Goal: Task Accomplishment & Management: Manage account settings

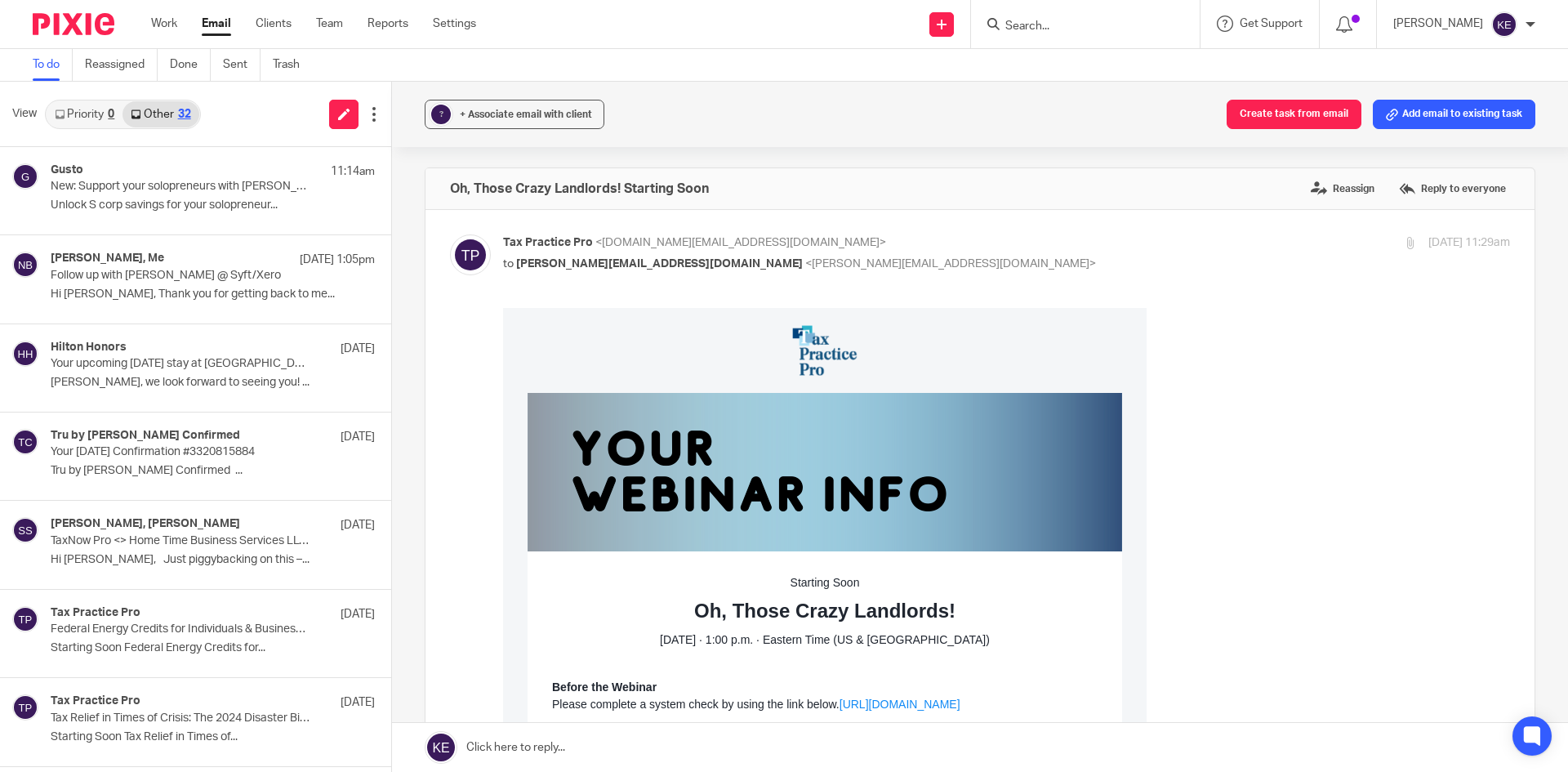
scroll to position [408, 0]
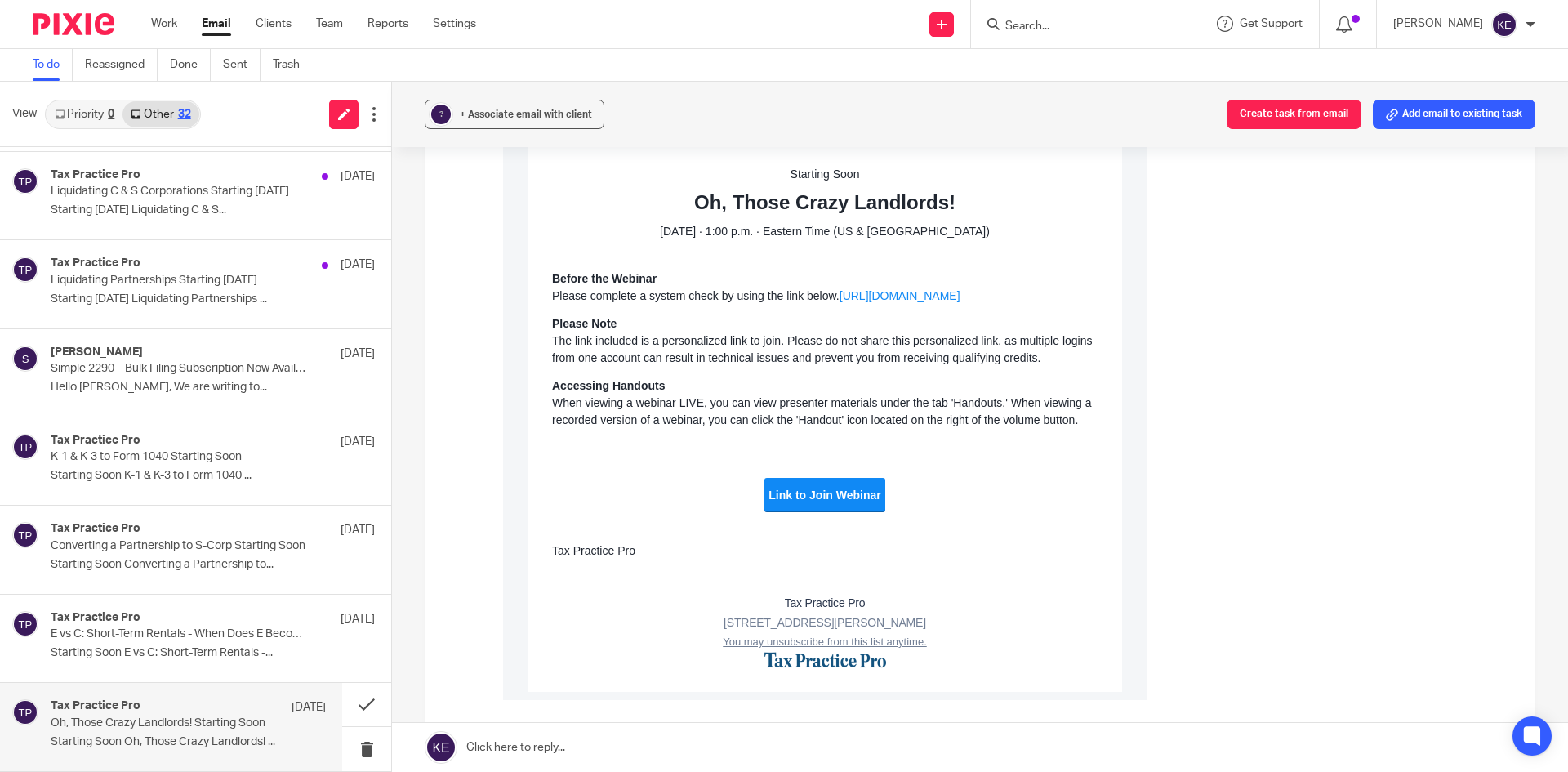
click at [226, 24] on link "Email" at bounding box center [216, 23] width 30 height 16
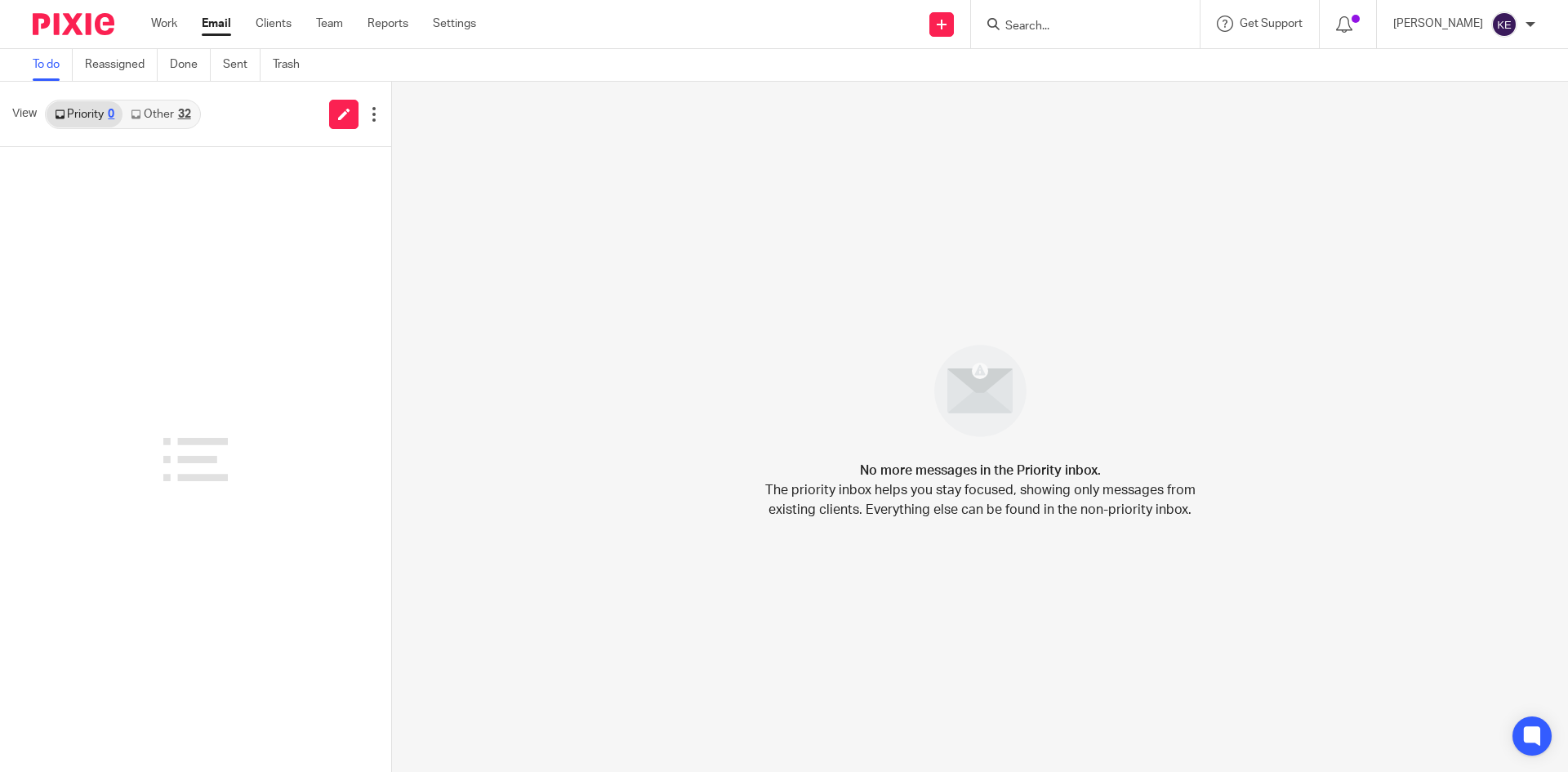
click at [156, 115] on link "Other 32" at bounding box center [160, 114] width 76 height 26
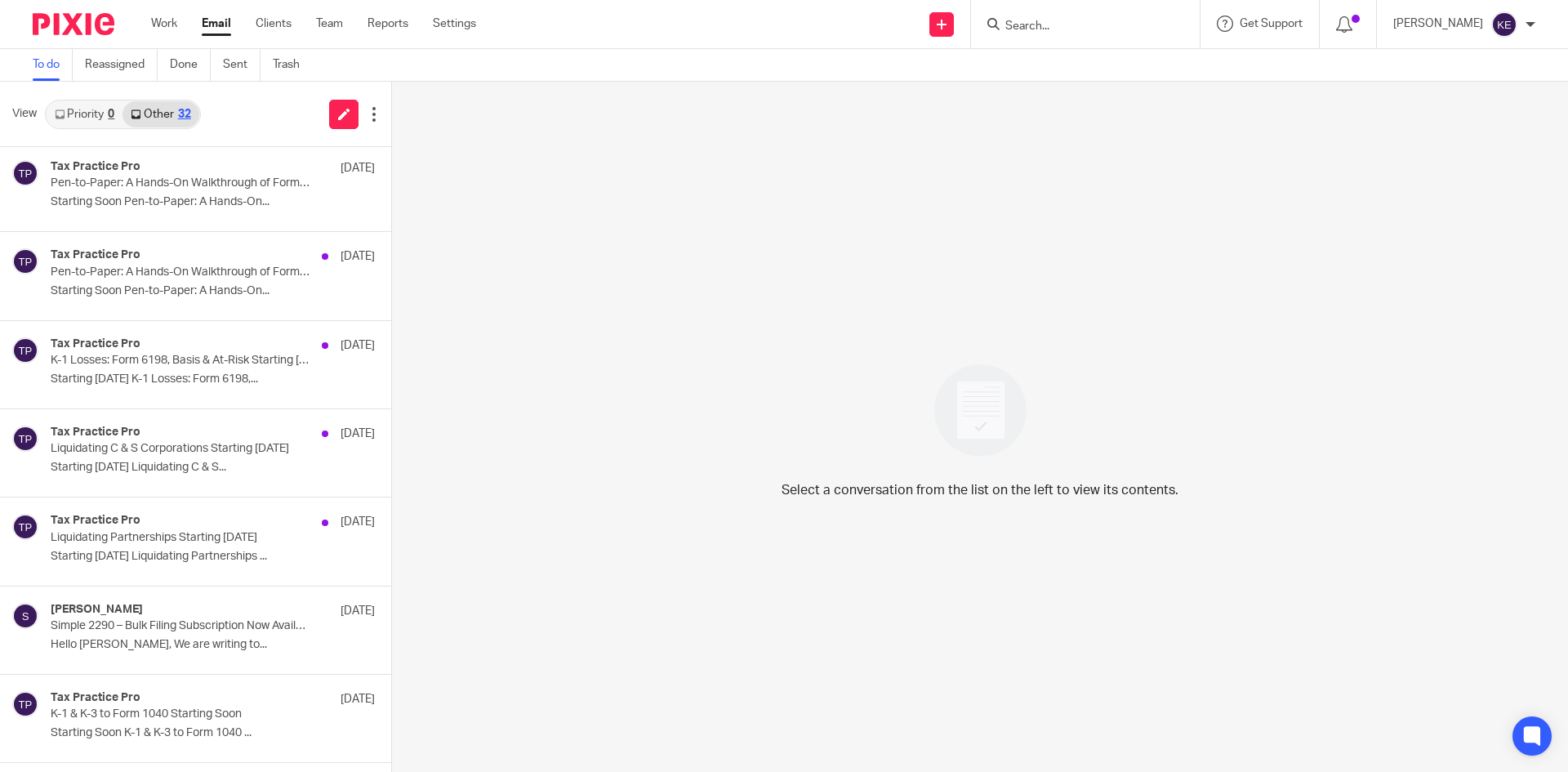
scroll to position [2209, 0]
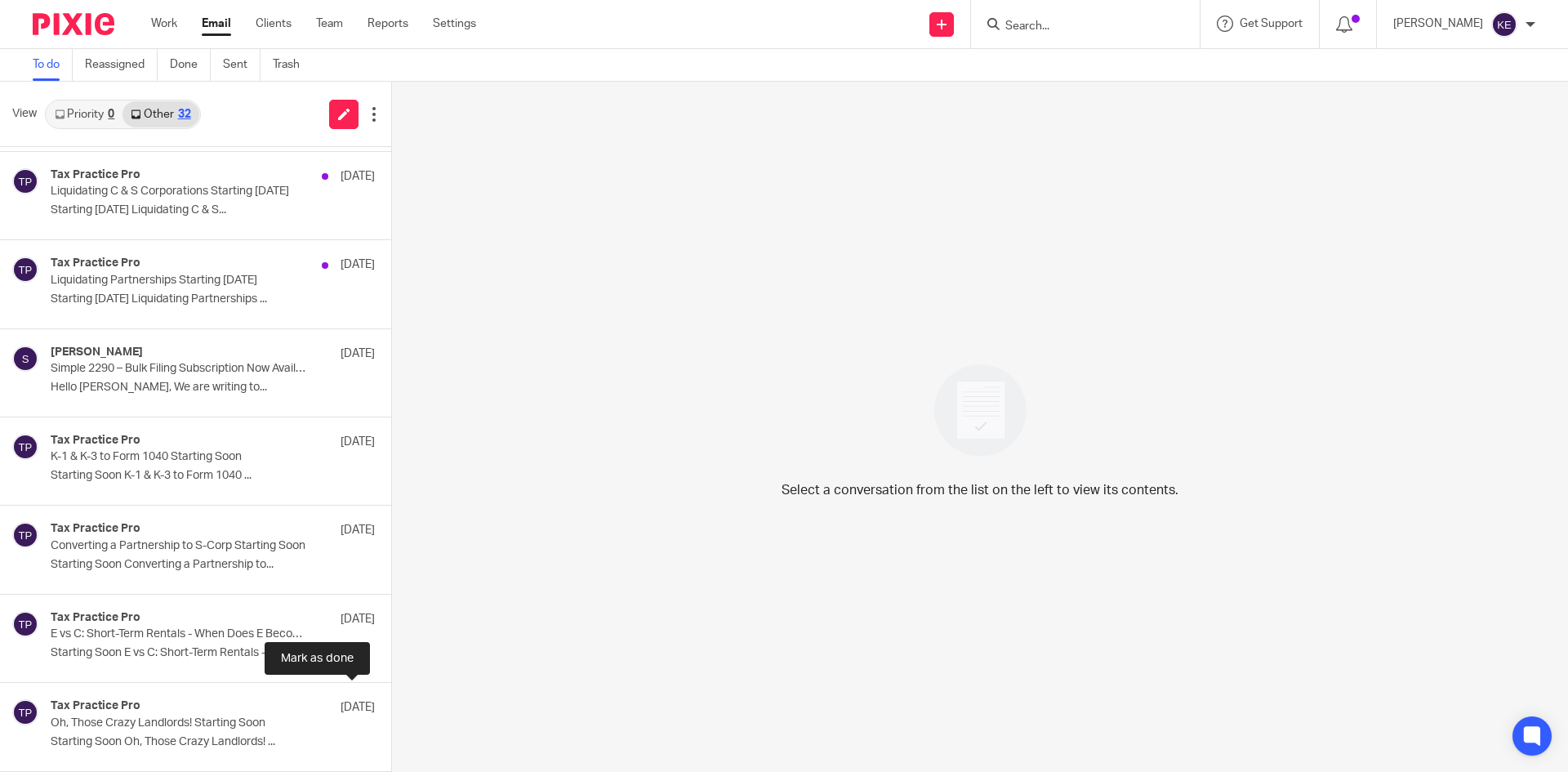
click at [392, 704] on button at bounding box center [398, 704] width 13 height 43
click at [177, 457] on p "Simple 2290 – Bulk Filing Subscription Now Available" at bounding box center [180, 458] width 259 height 14
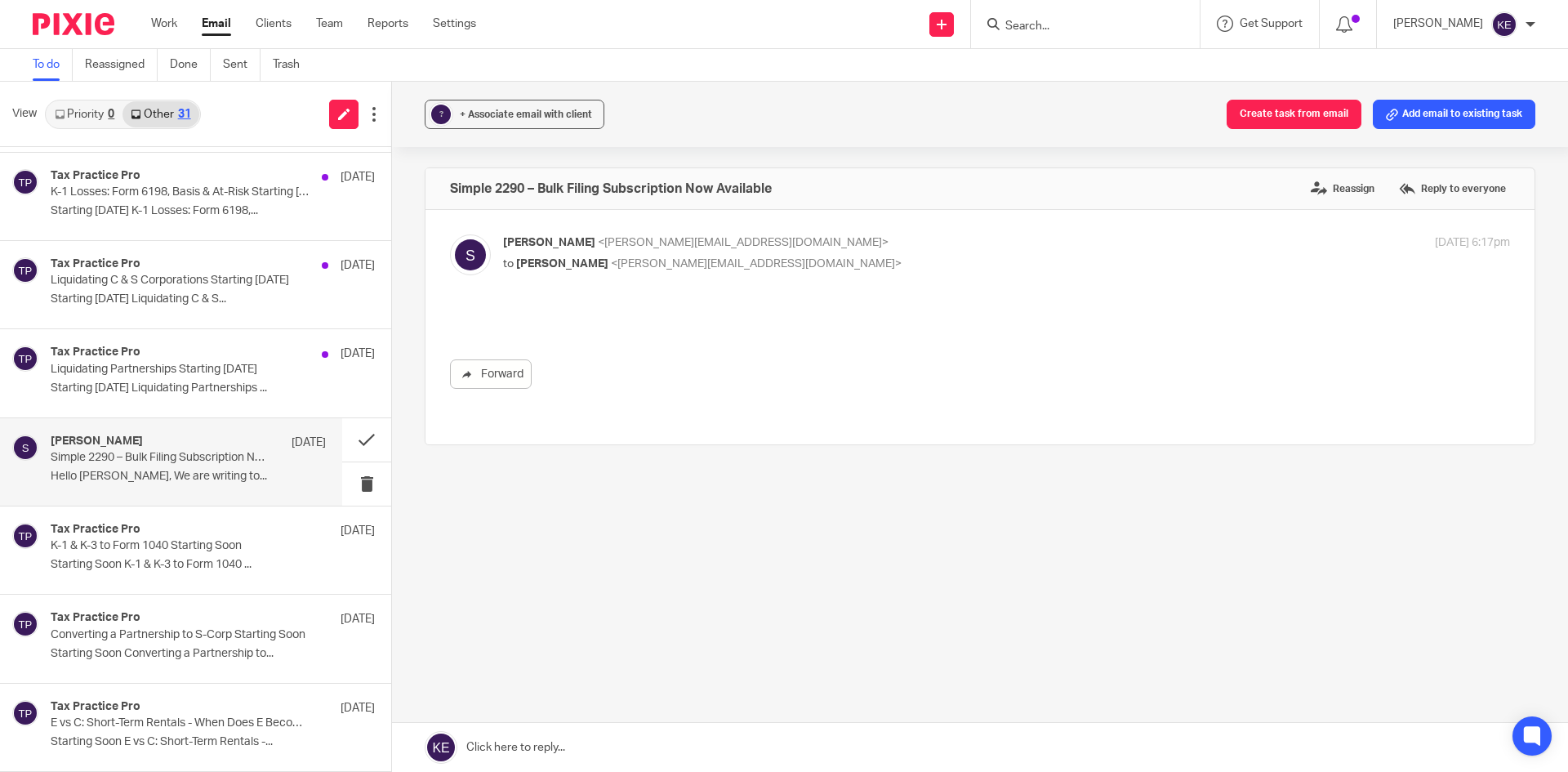
scroll to position [0, 0]
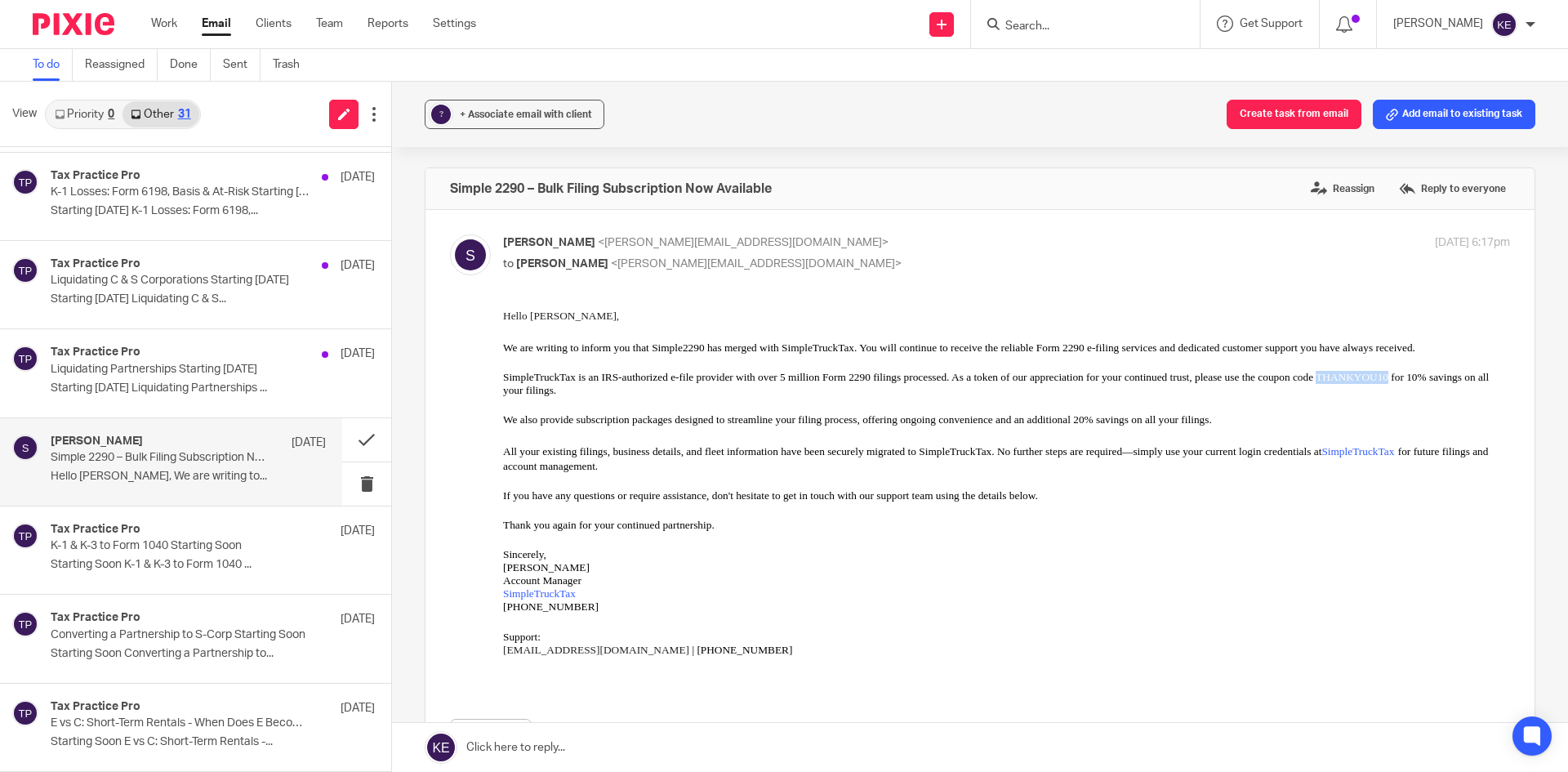
drag, startPoint x: 605, startPoint y: 403, endPoint x: 533, endPoint y: 401, distance: 72.0
click at [533, 397] on span "SimpleTruckTax is an IRS-authorized e-file provider with over 5 million Form 22…" at bounding box center [996, 383] width 986 height 25
copy span "THANKYOU10"
click at [448, 20] on link "Settings" at bounding box center [454, 23] width 43 height 16
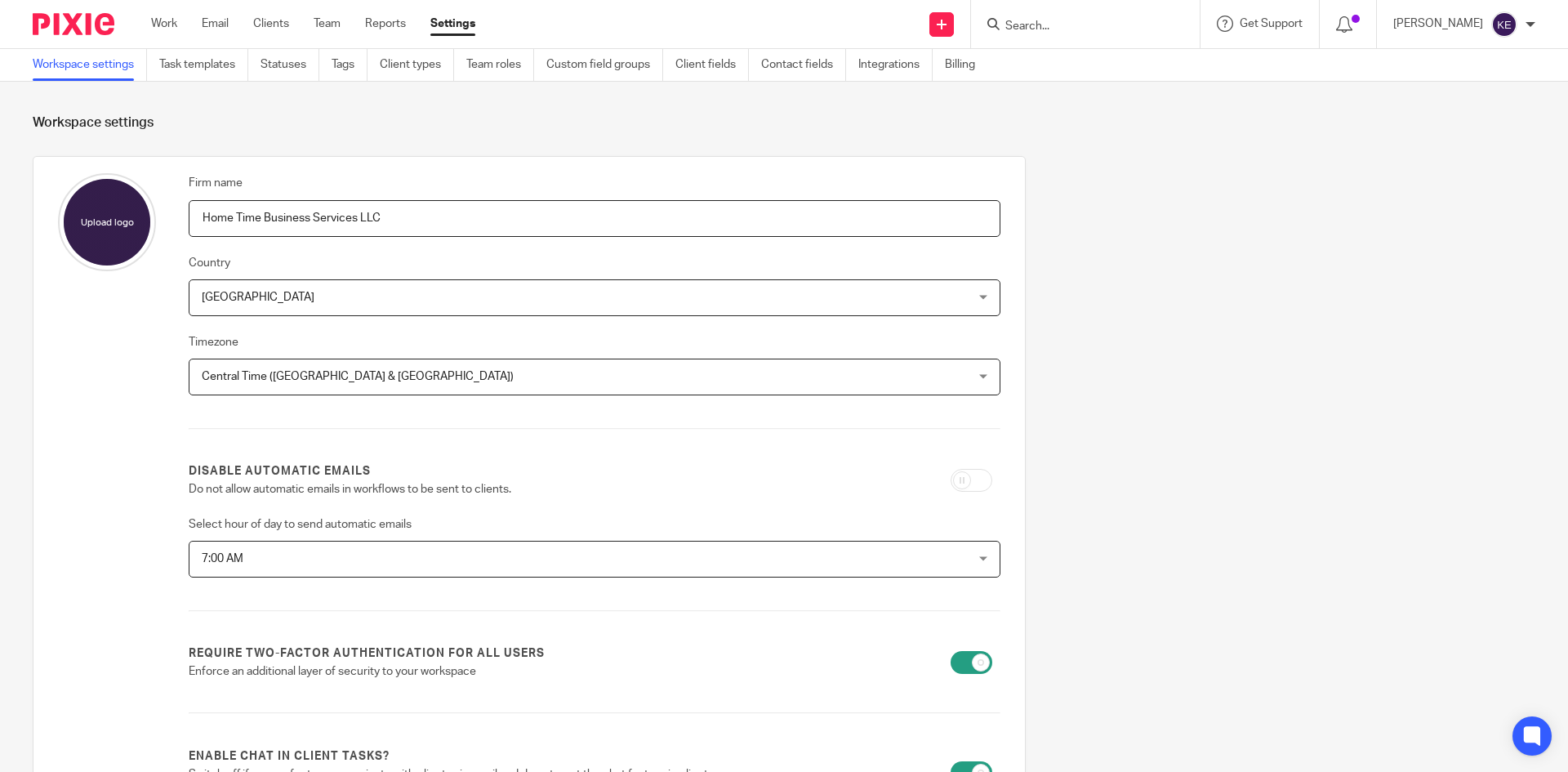
click at [209, 65] on link "Task templates" at bounding box center [203, 64] width 89 height 32
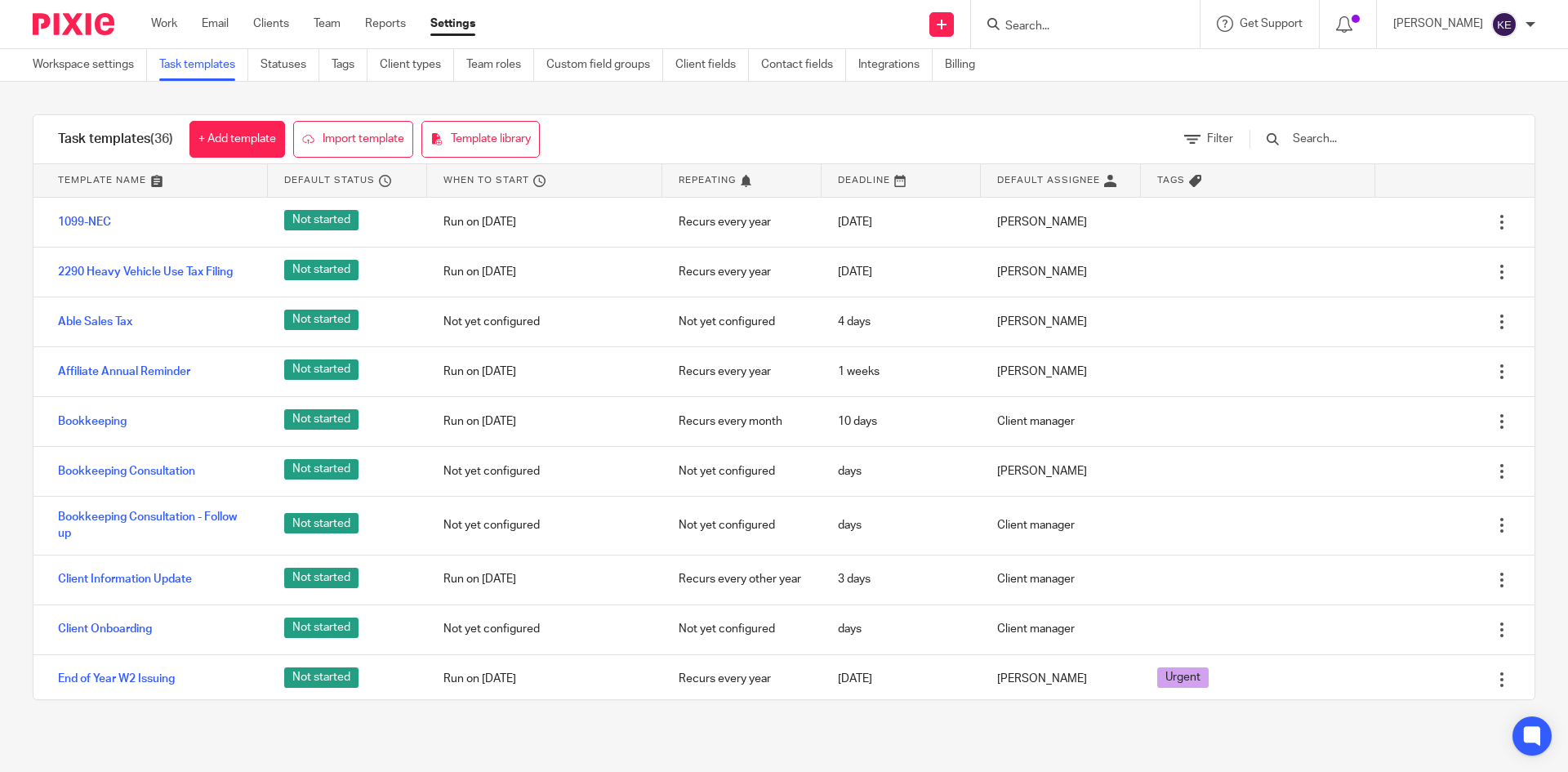
click at [108, 274] on link "2290 Heavy Vehicle Use Tax Filing" at bounding box center [146, 272] width 175 height 16
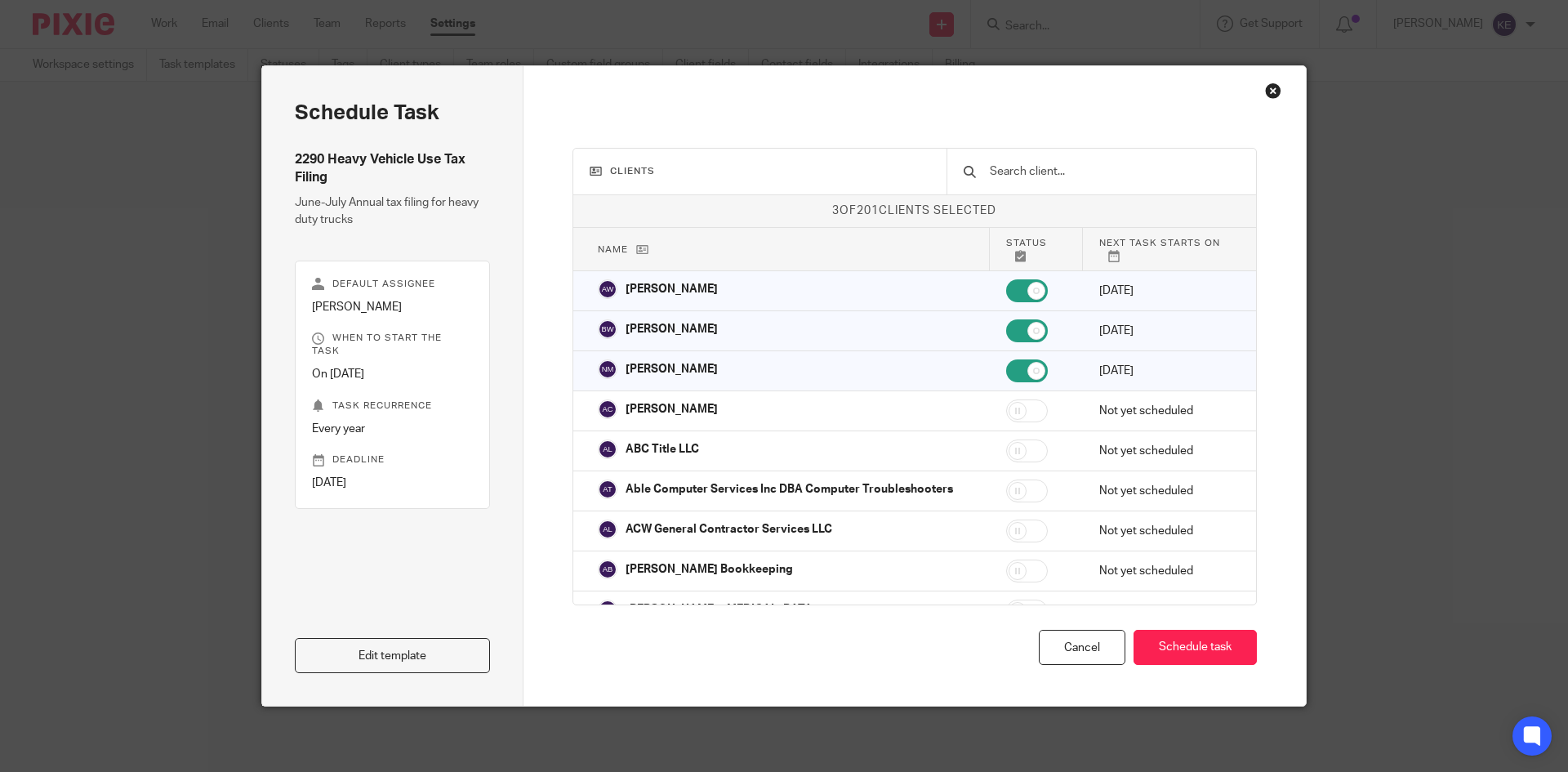
click at [413, 653] on link "Edit template" at bounding box center [392, 655] width 195 height 35
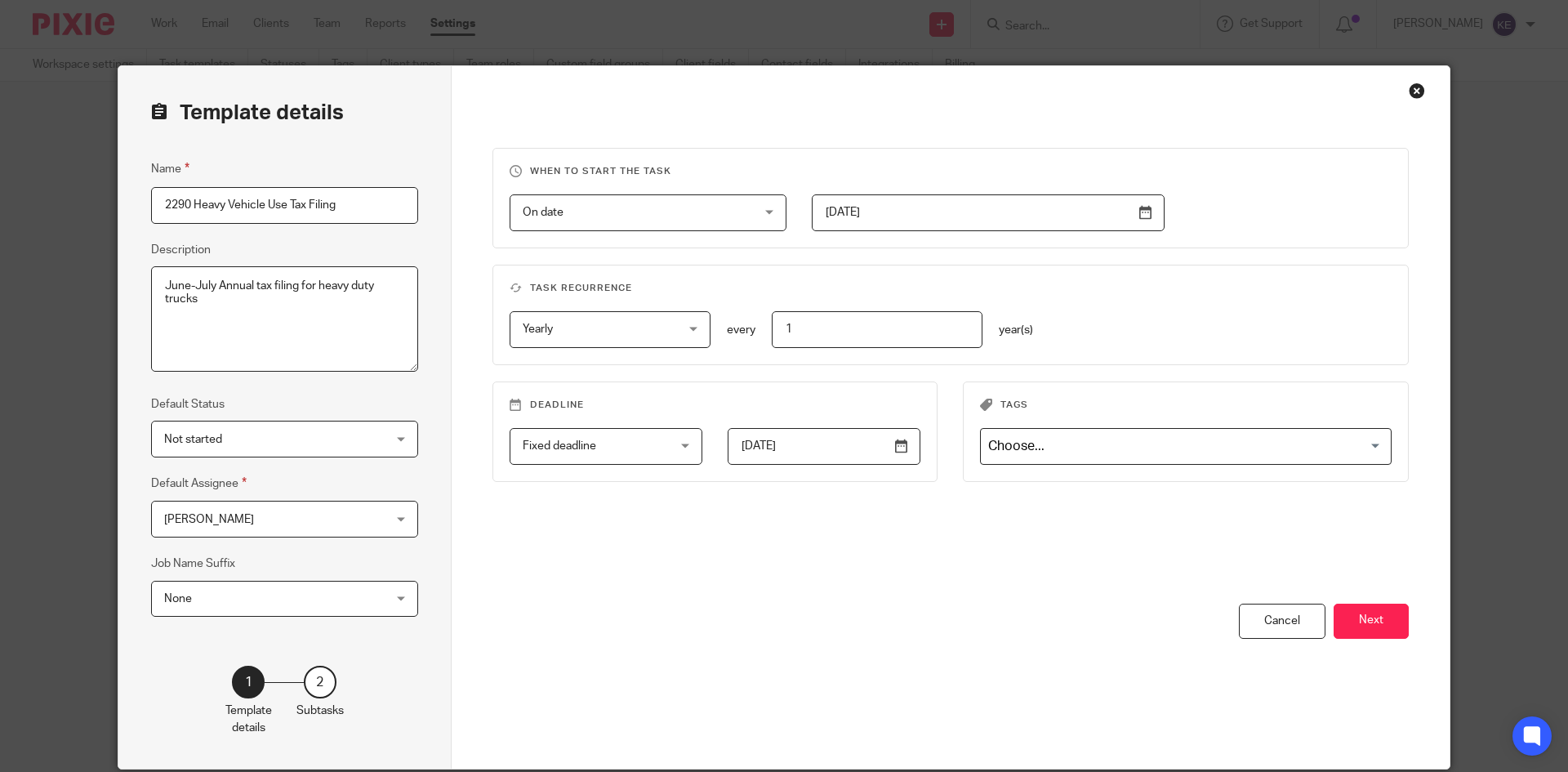
click at [1370, 613] on button "Next" at bounding box center [1371, 621] width 75 height 35
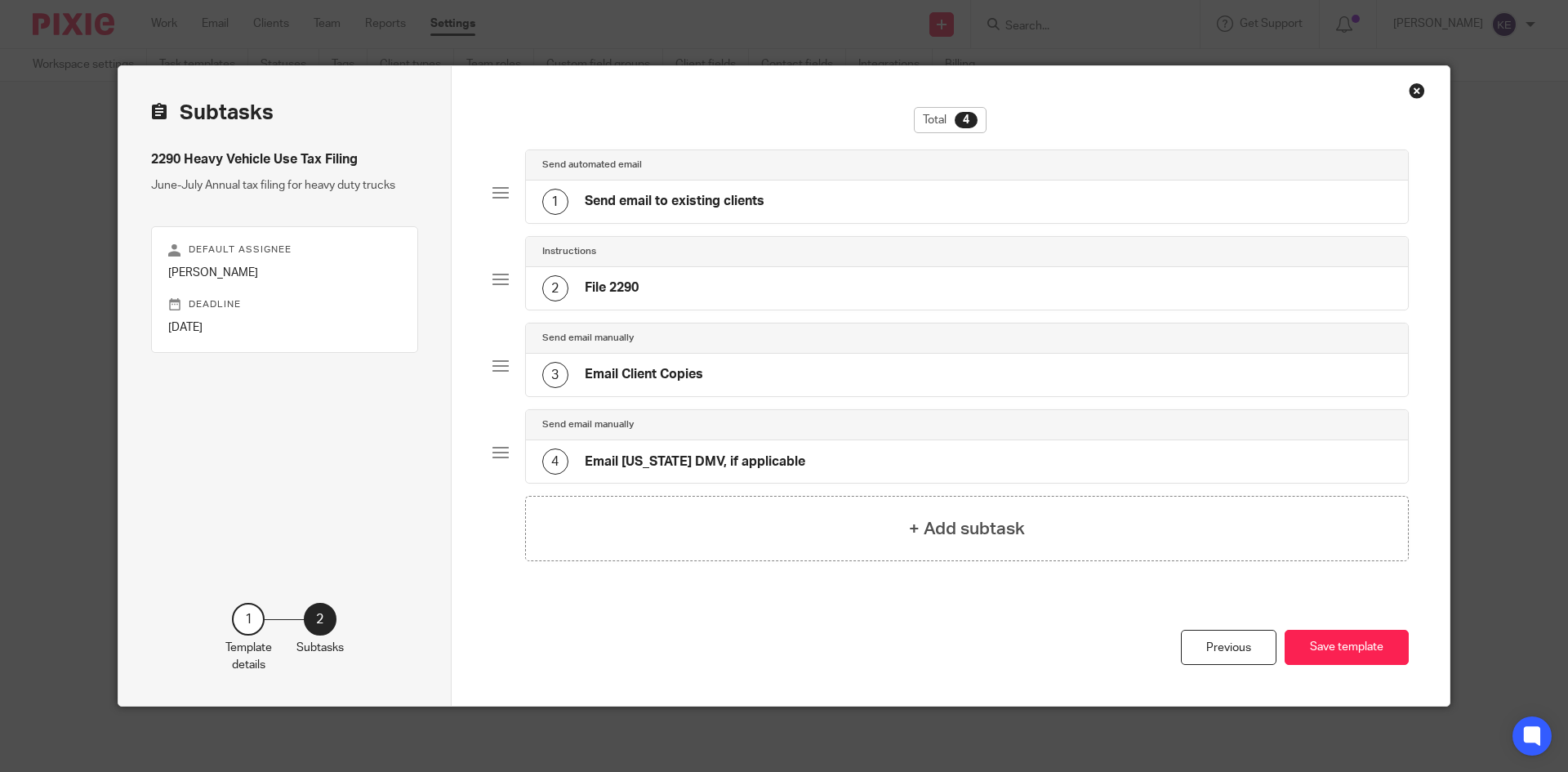
click at [645, 286] on div "2 File 2290" at bounding box center [967, 288] width 883 height 42
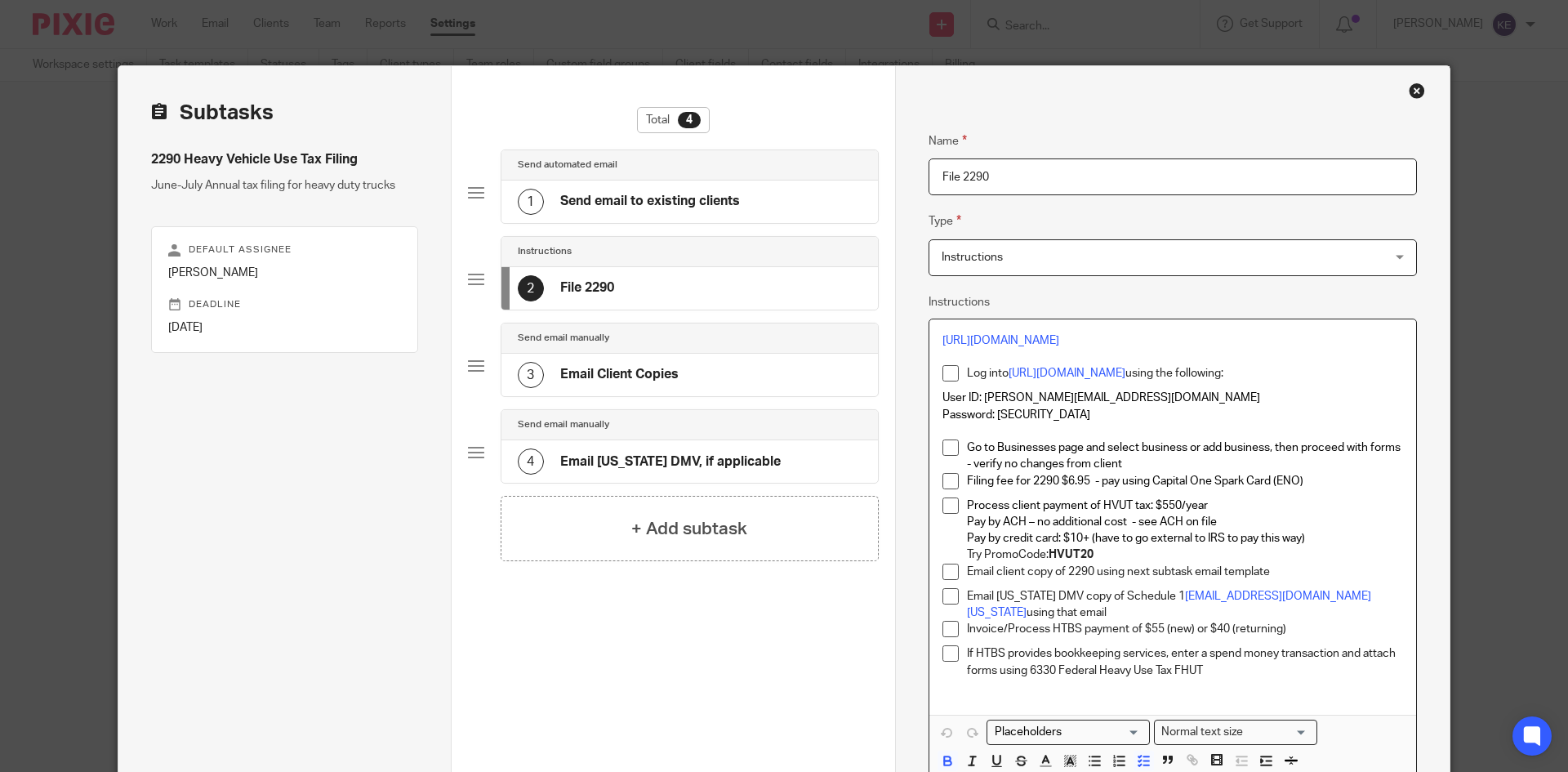
click at [1108, 563] on p "Try PromoCode: HVUT20" at bounding box center [1184, 555] width 436 height 16
click at [1186, 563] on p "Try PromoCode: HVUT20 or THANKYOU10" at bounding box center [1184, 555] width 436 height 16
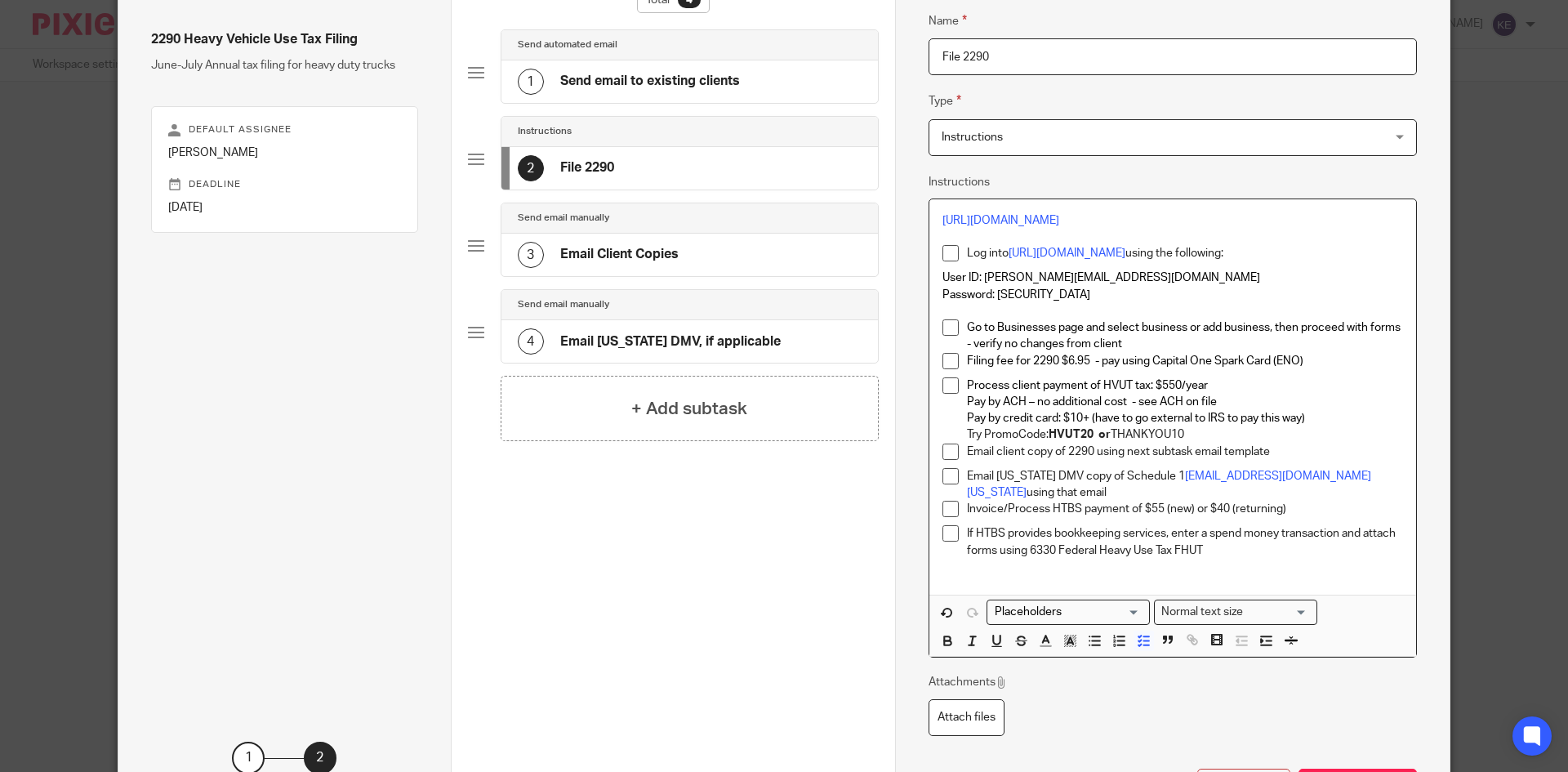
scroll to position [164, 0]
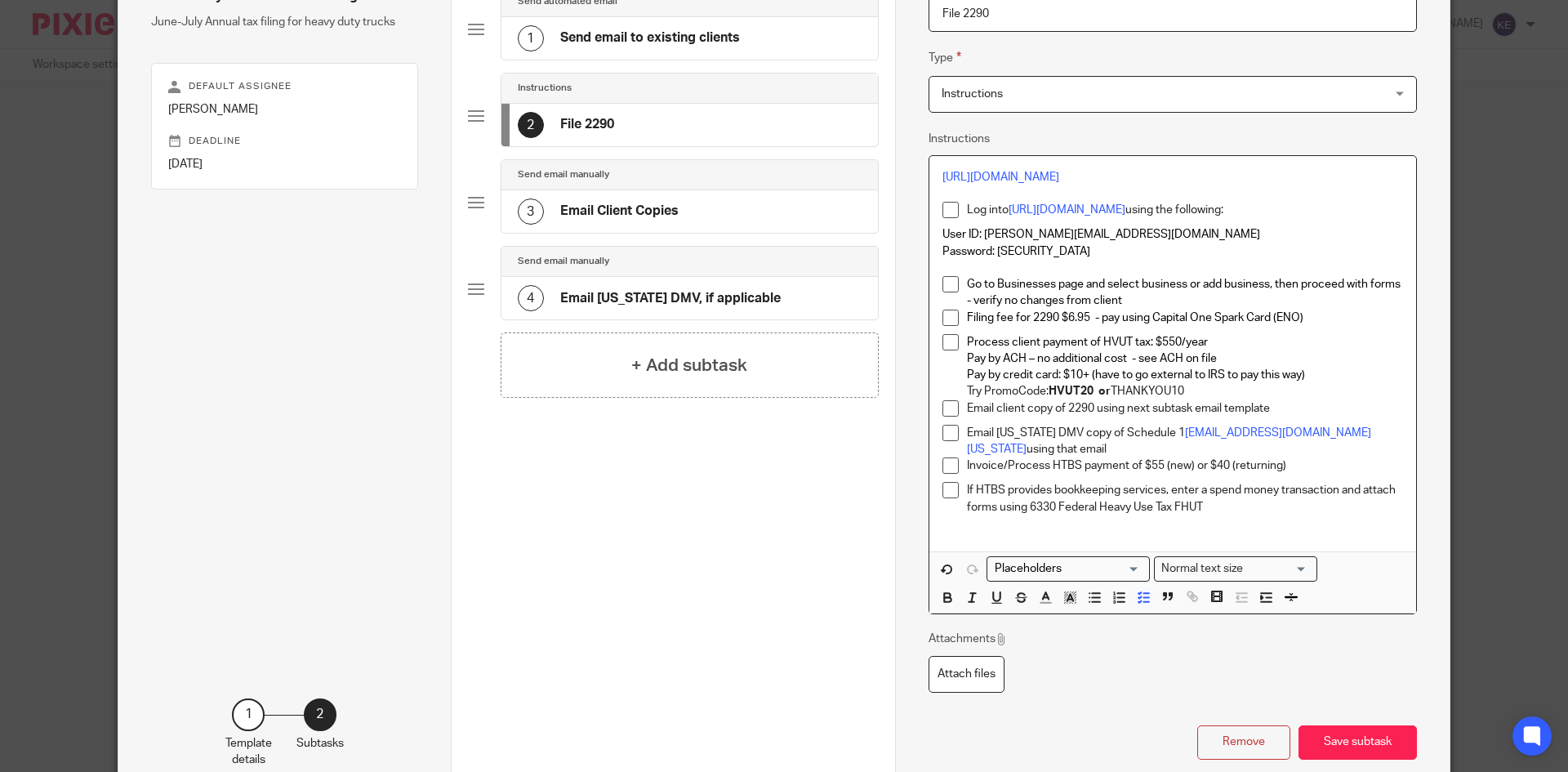
click at [1340, 744] on button "Save subtask" at bounding box center [1357, 742] width 119 height 35
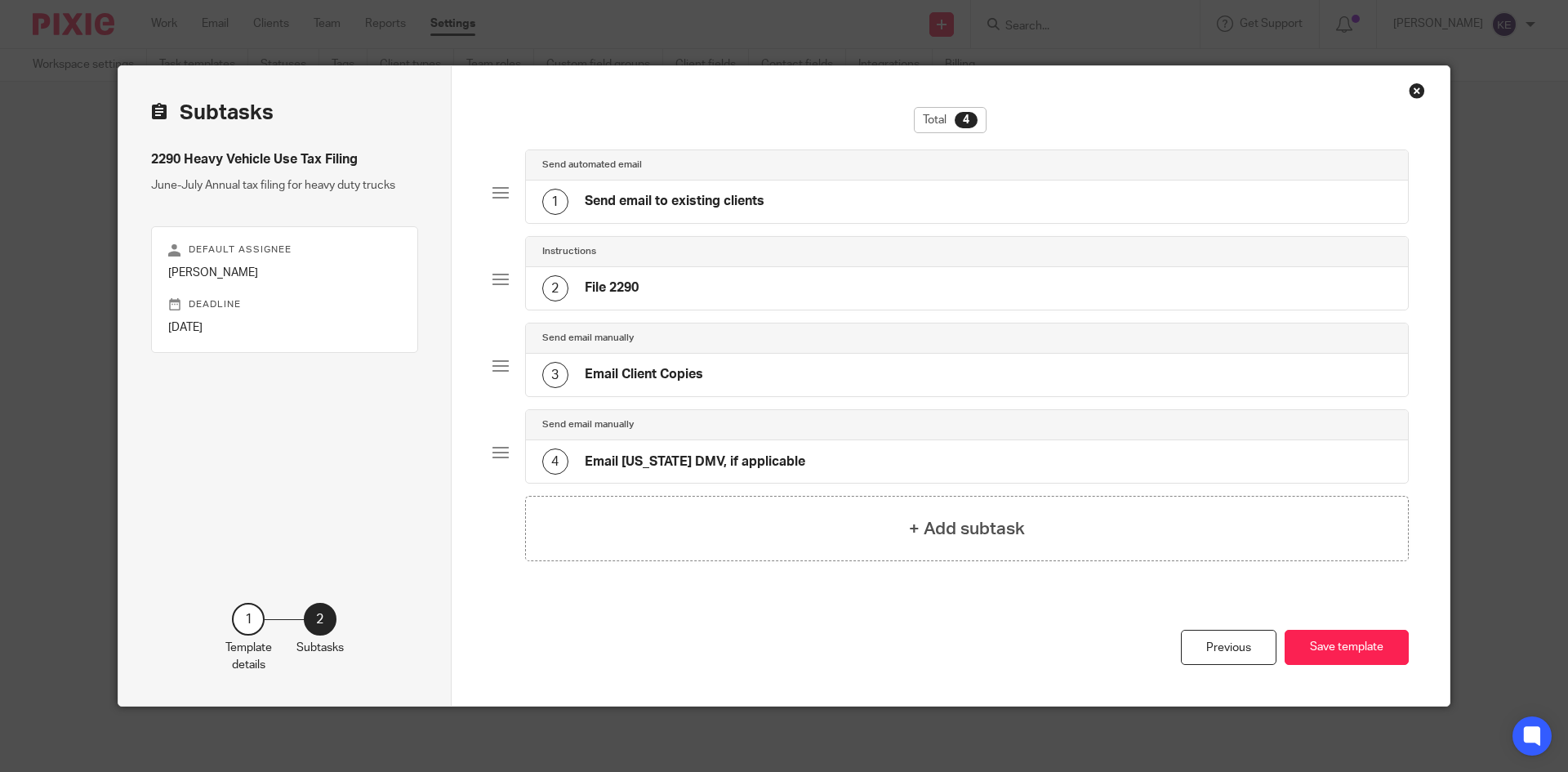
scroll to position [0, 0]
click at [1342, 640] on button "Save template" at bounding box center [1347, 647] width 124 height 35
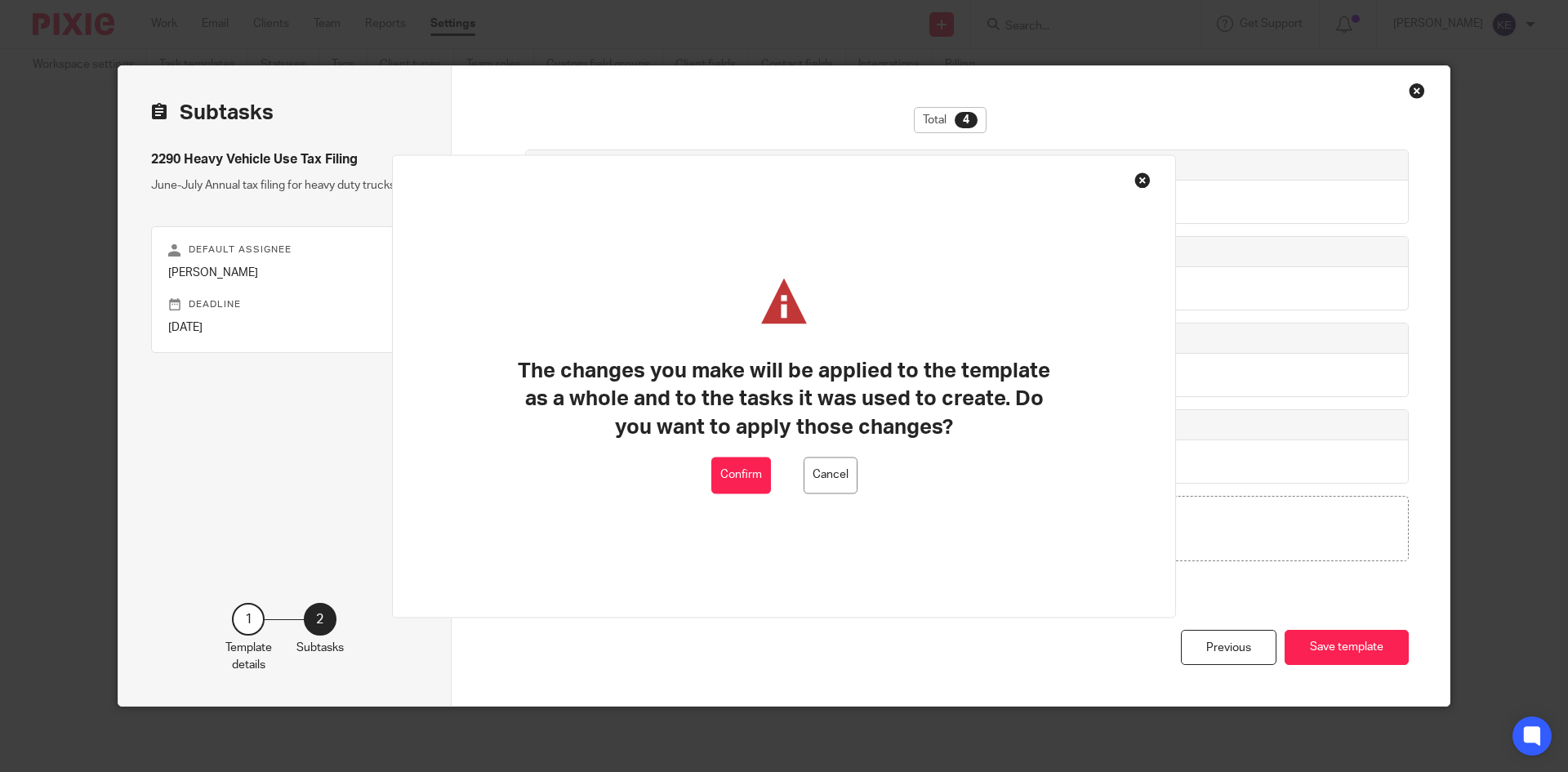
click at [739, 477] on button "Confirm" at bounding box center [741, 475] width 59 height 36
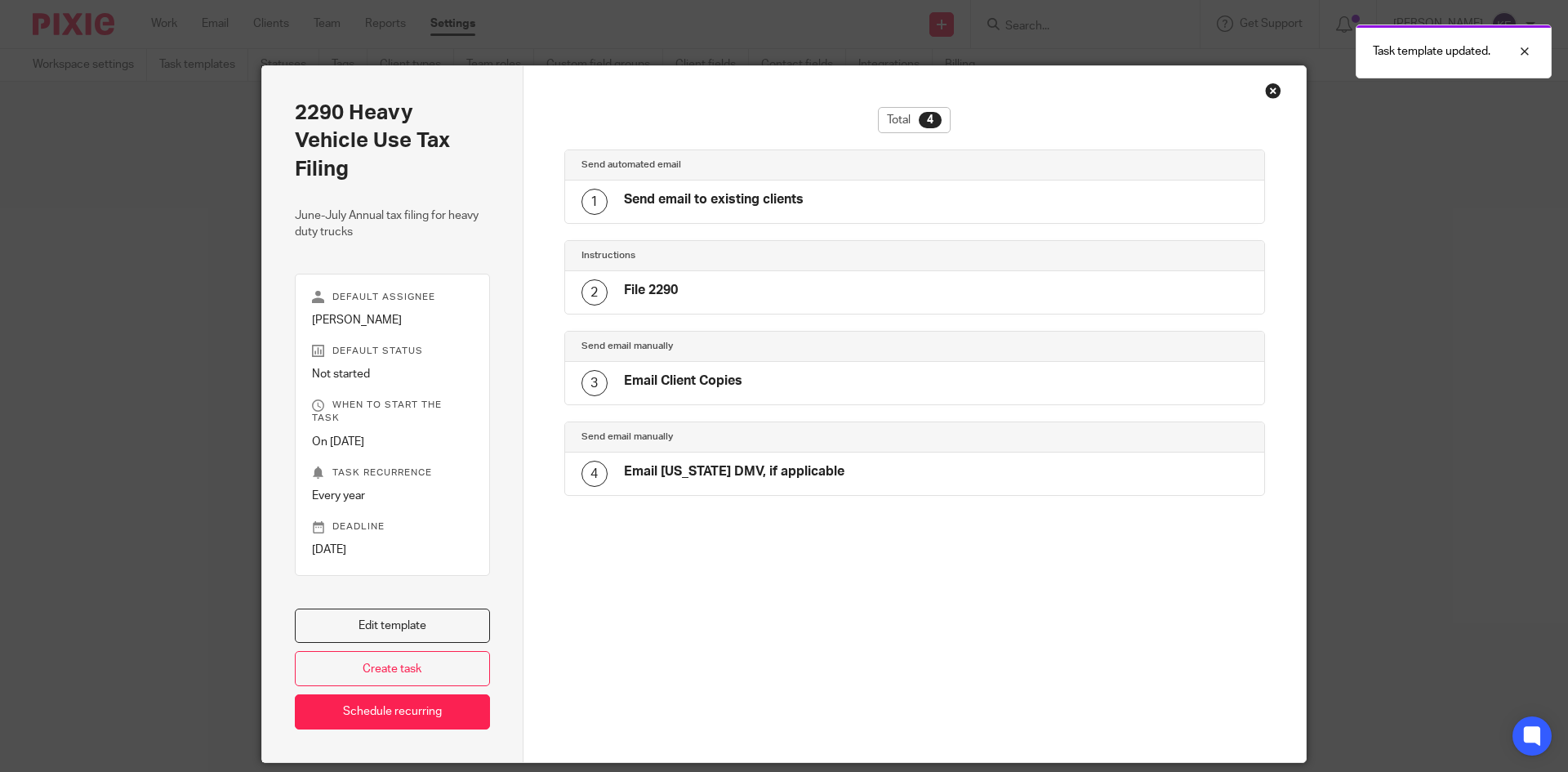
click at [1268, 91] on div "Close this dialog window" at bounding box center [1272, 90] width 16 height 16
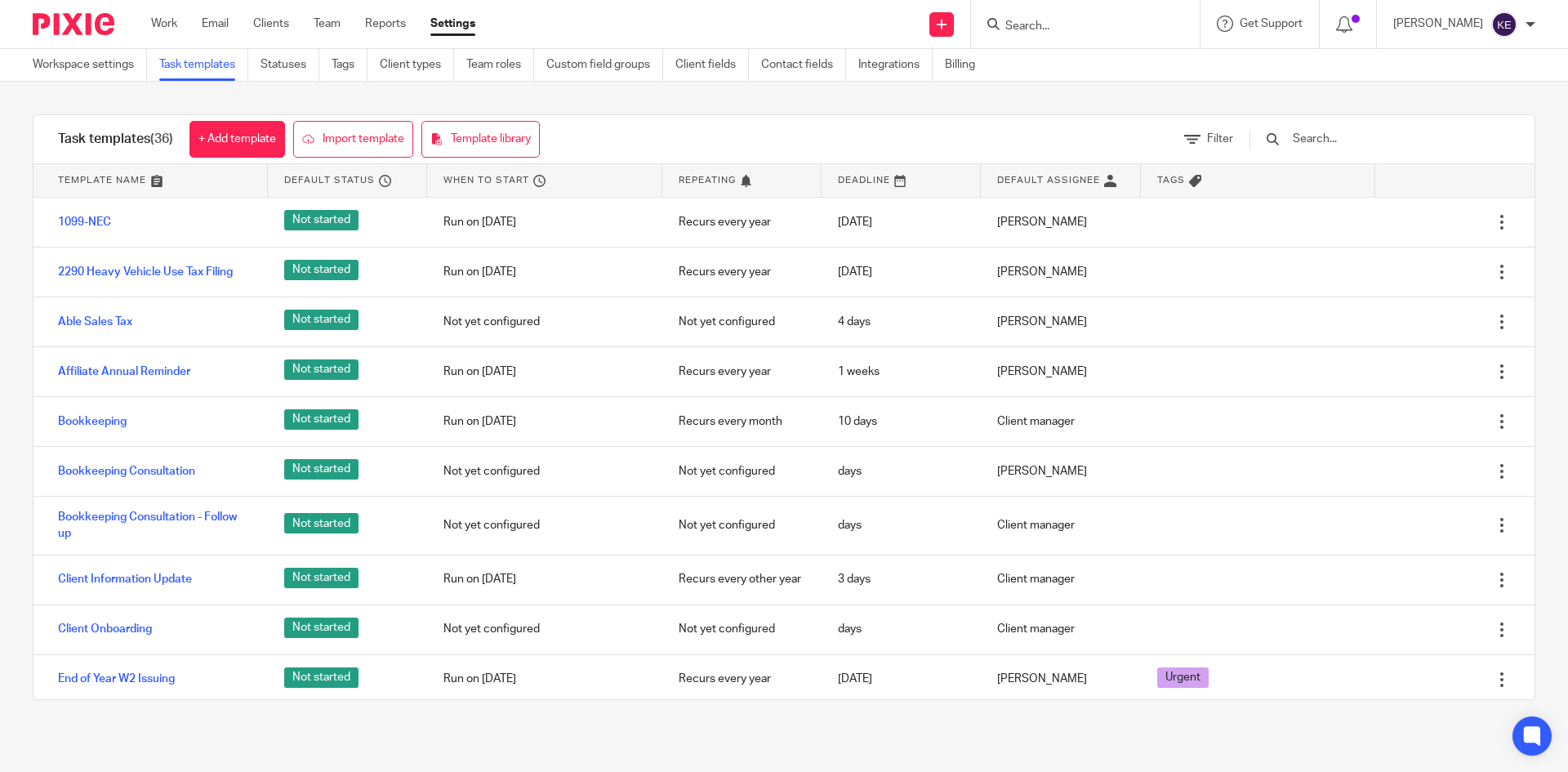
click at [164, 17] on link "Work" at bounding box center [164, 23] width 26 height 16
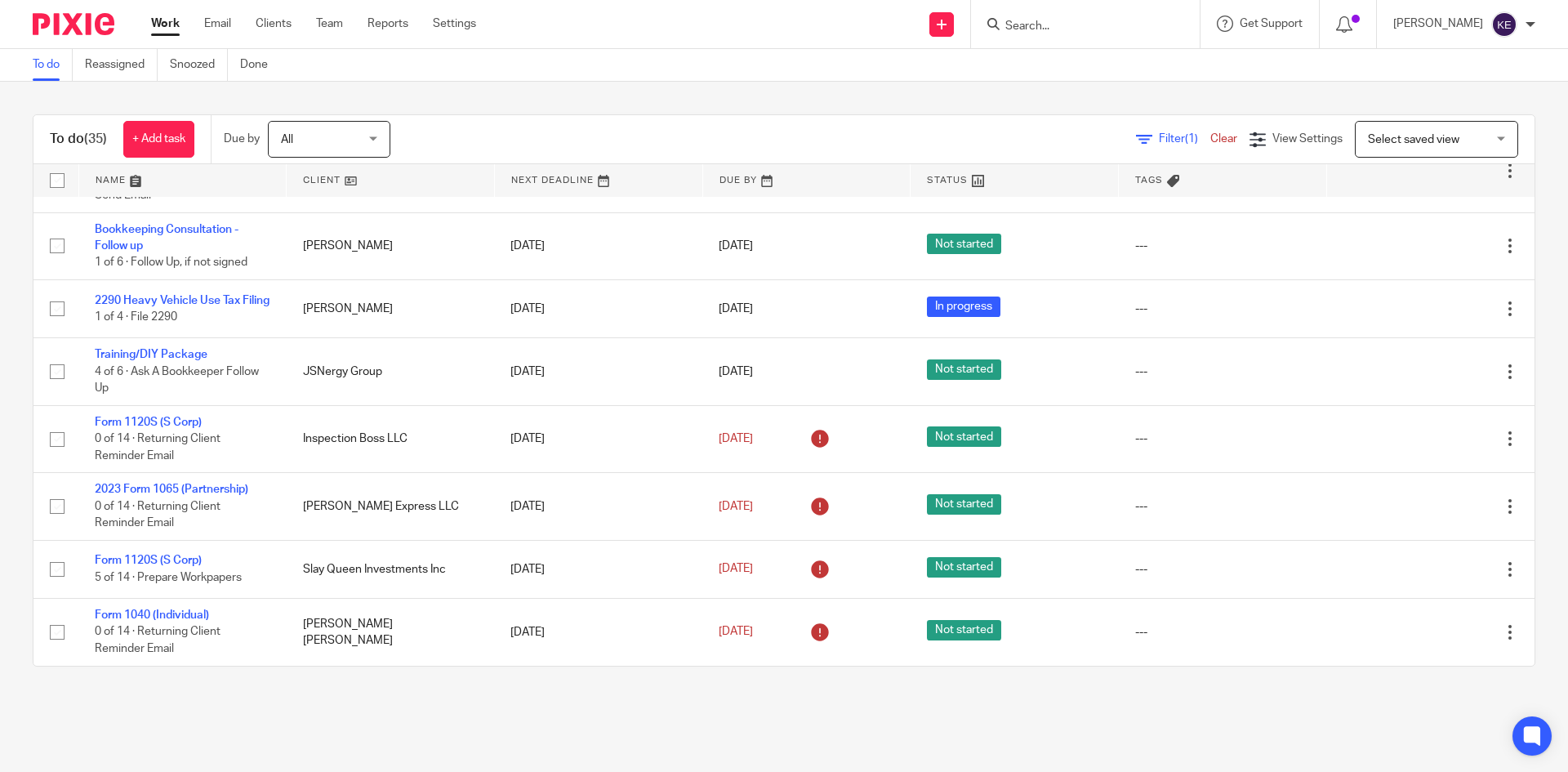
scroll to position [1812, 0]
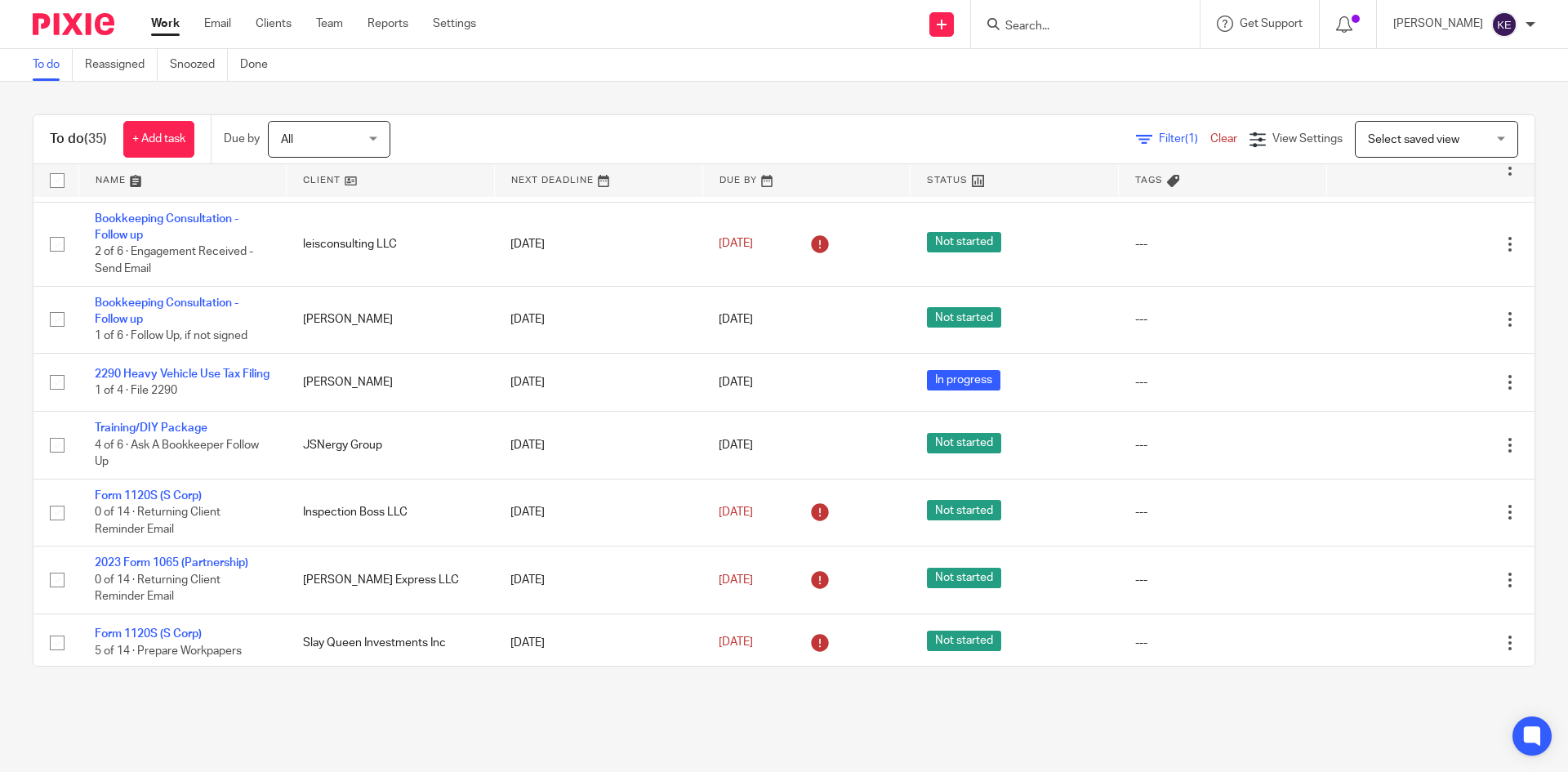
click at [151, 433] on link "Training/DIY Package" at bounding box center [151, 428] width 113 height 11
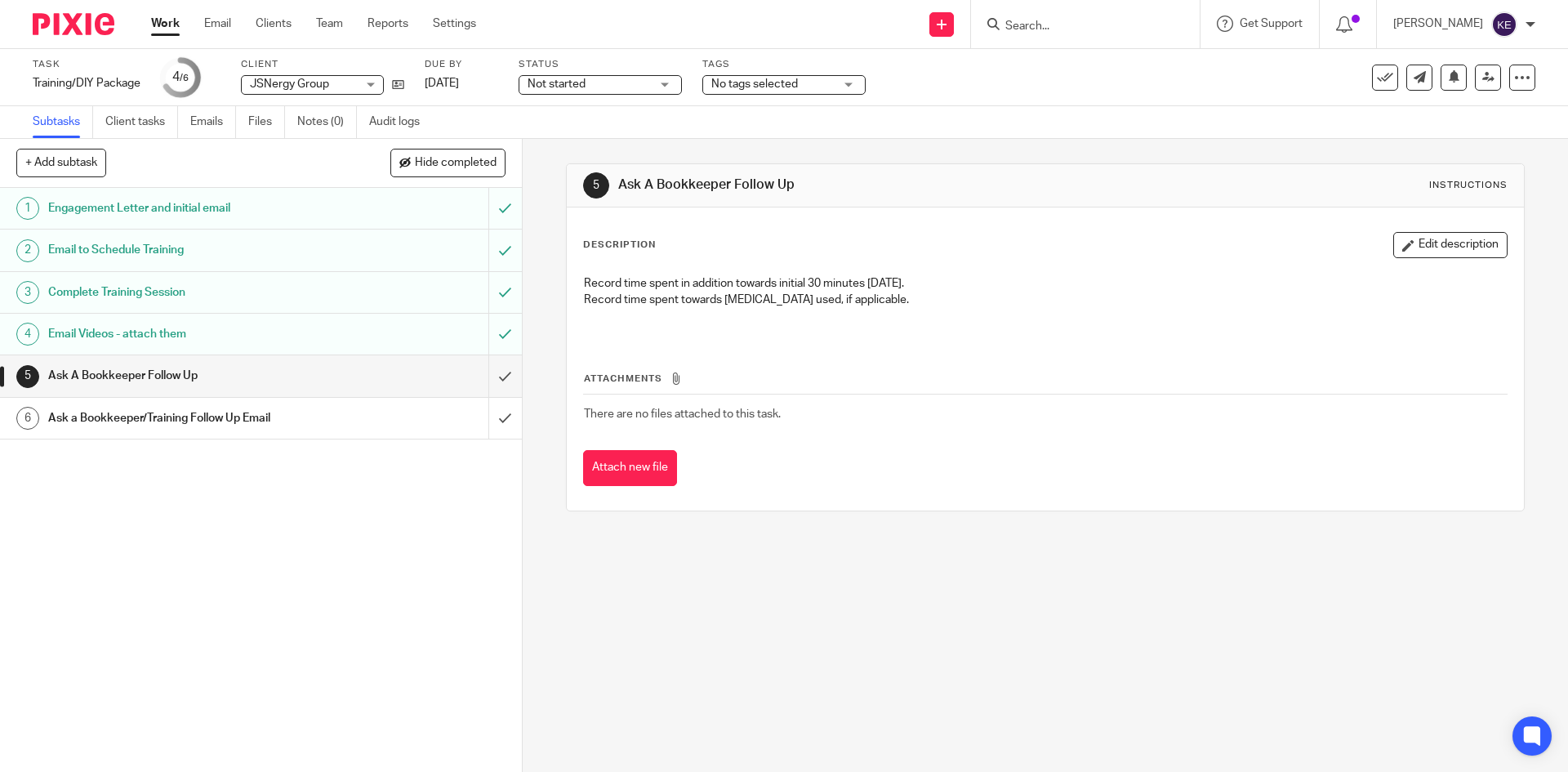
click at [171, 22] on link "Work" at bounding box center [166, 23] width 29 height 16
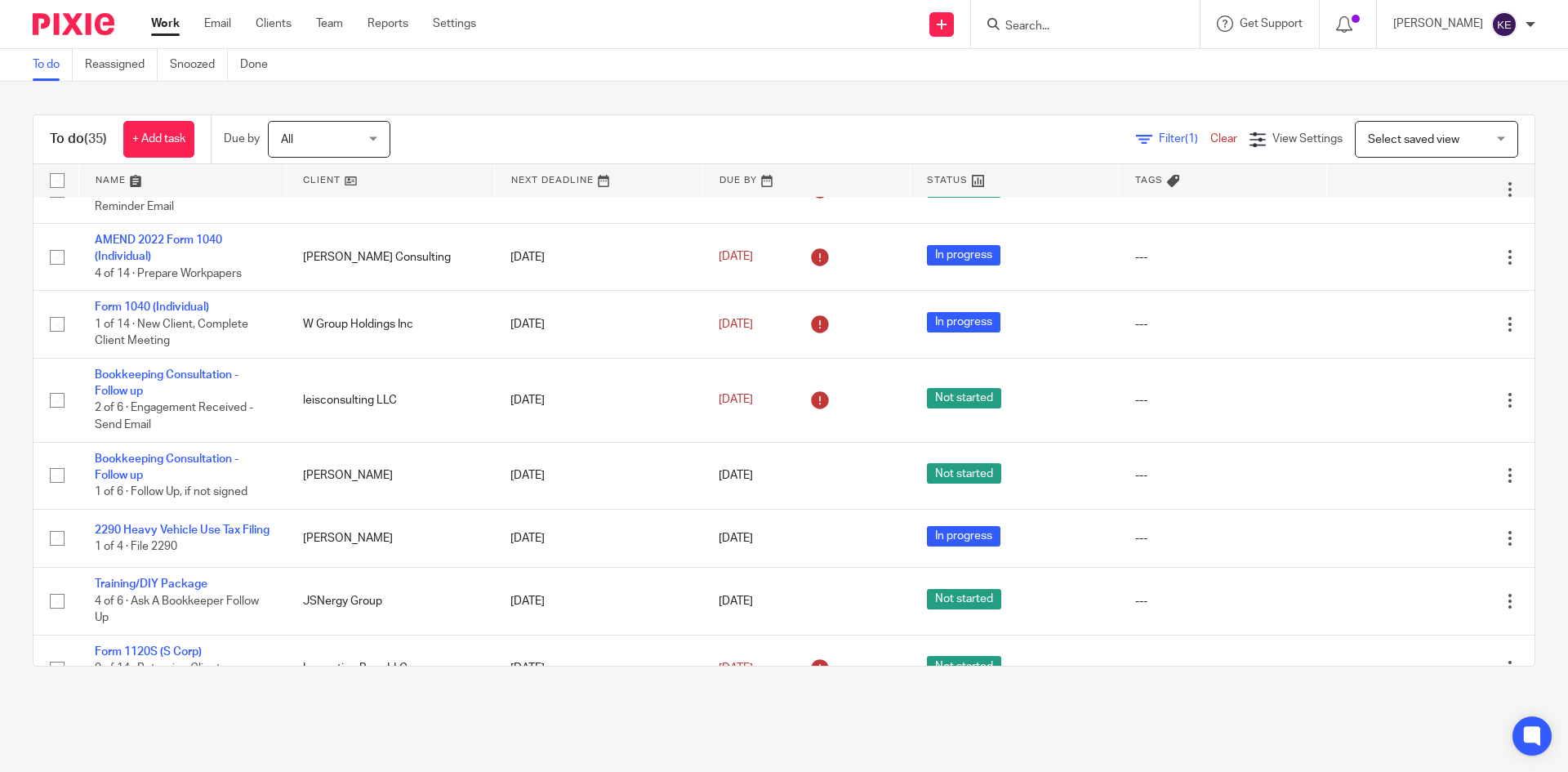
scroll to position [1648, 0]
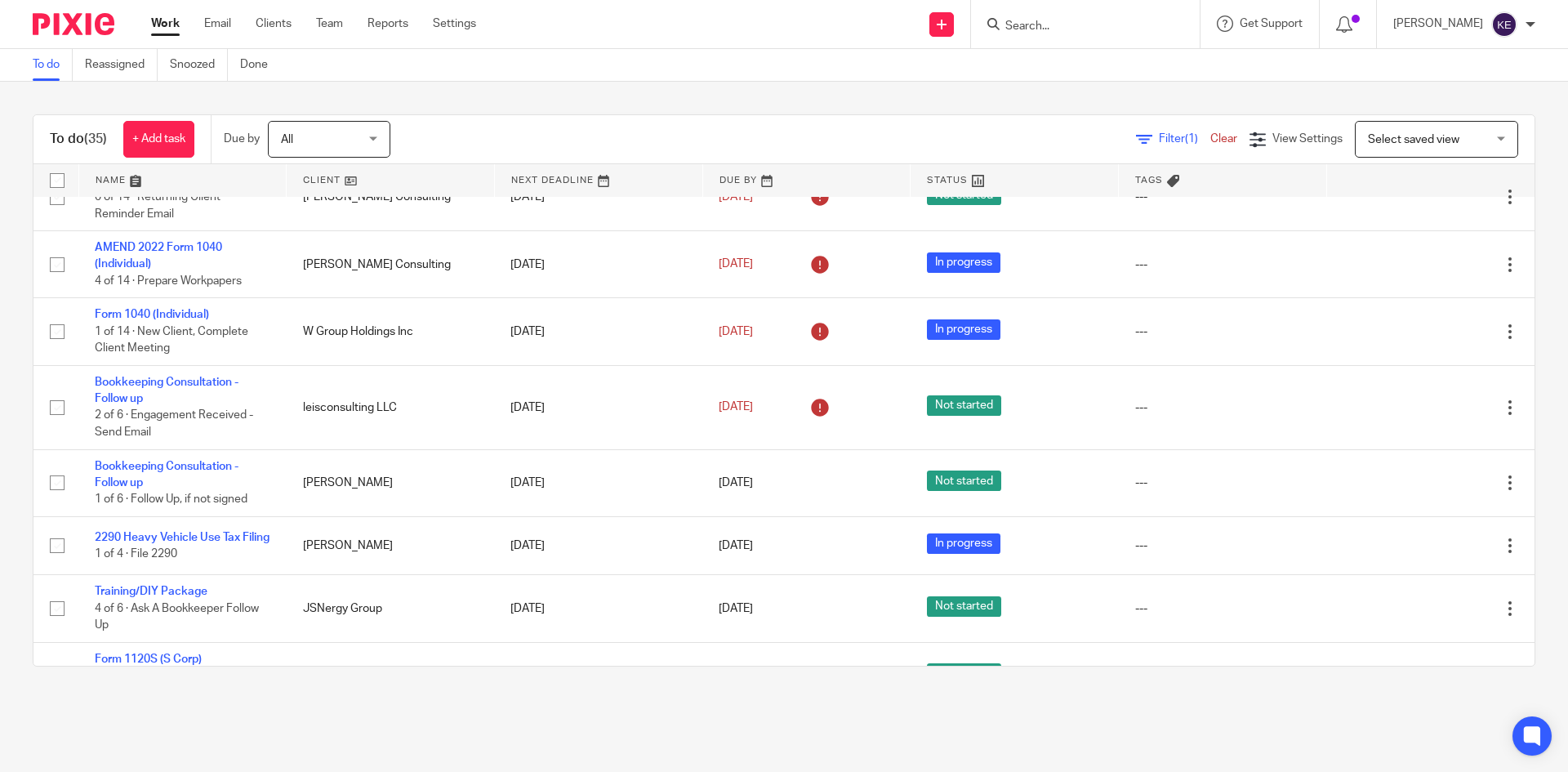
click at [1420, 328] on icon at bounding box center [1427, 331] width 16 height 16
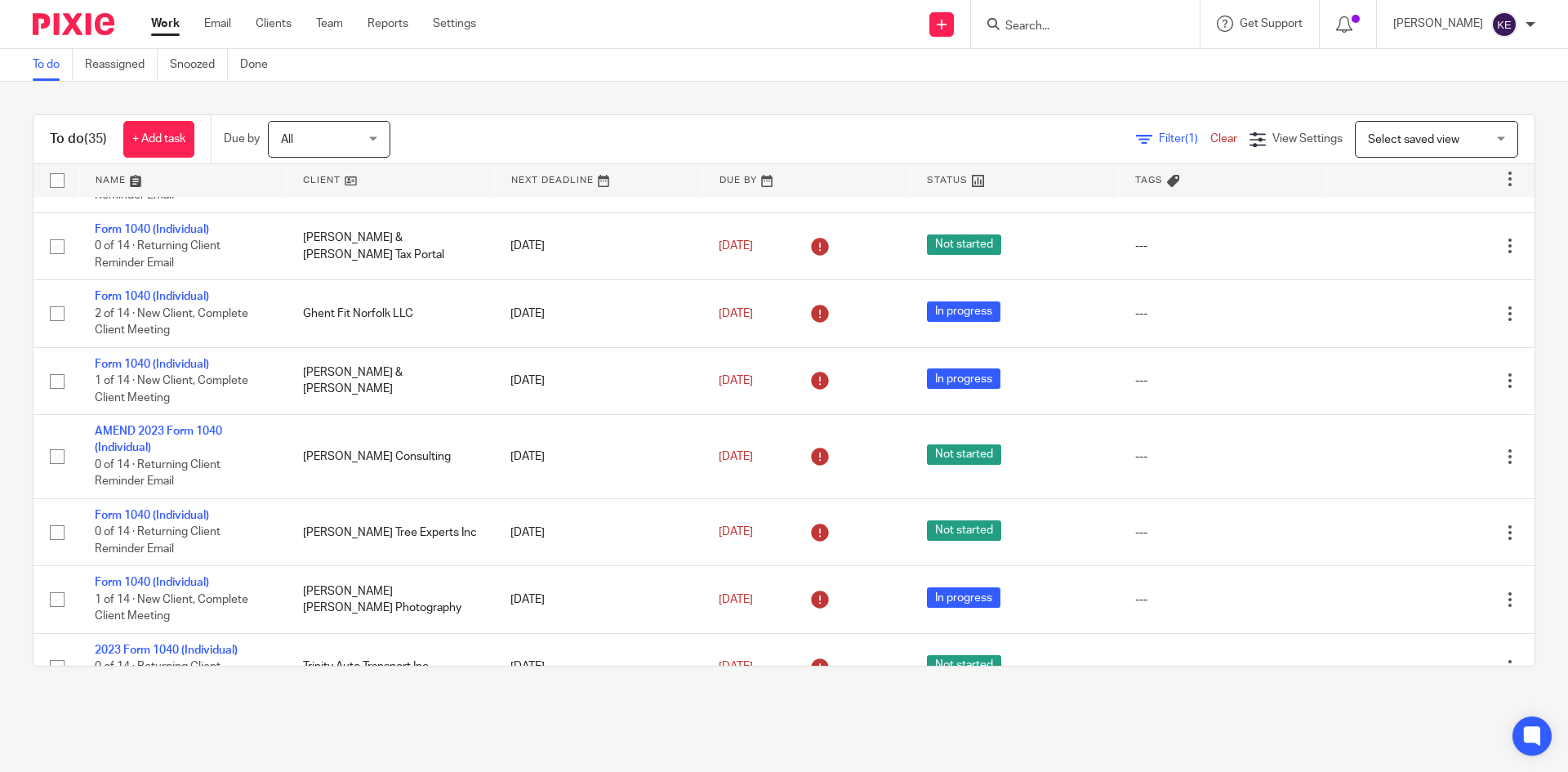
scroll to position [750, 0]
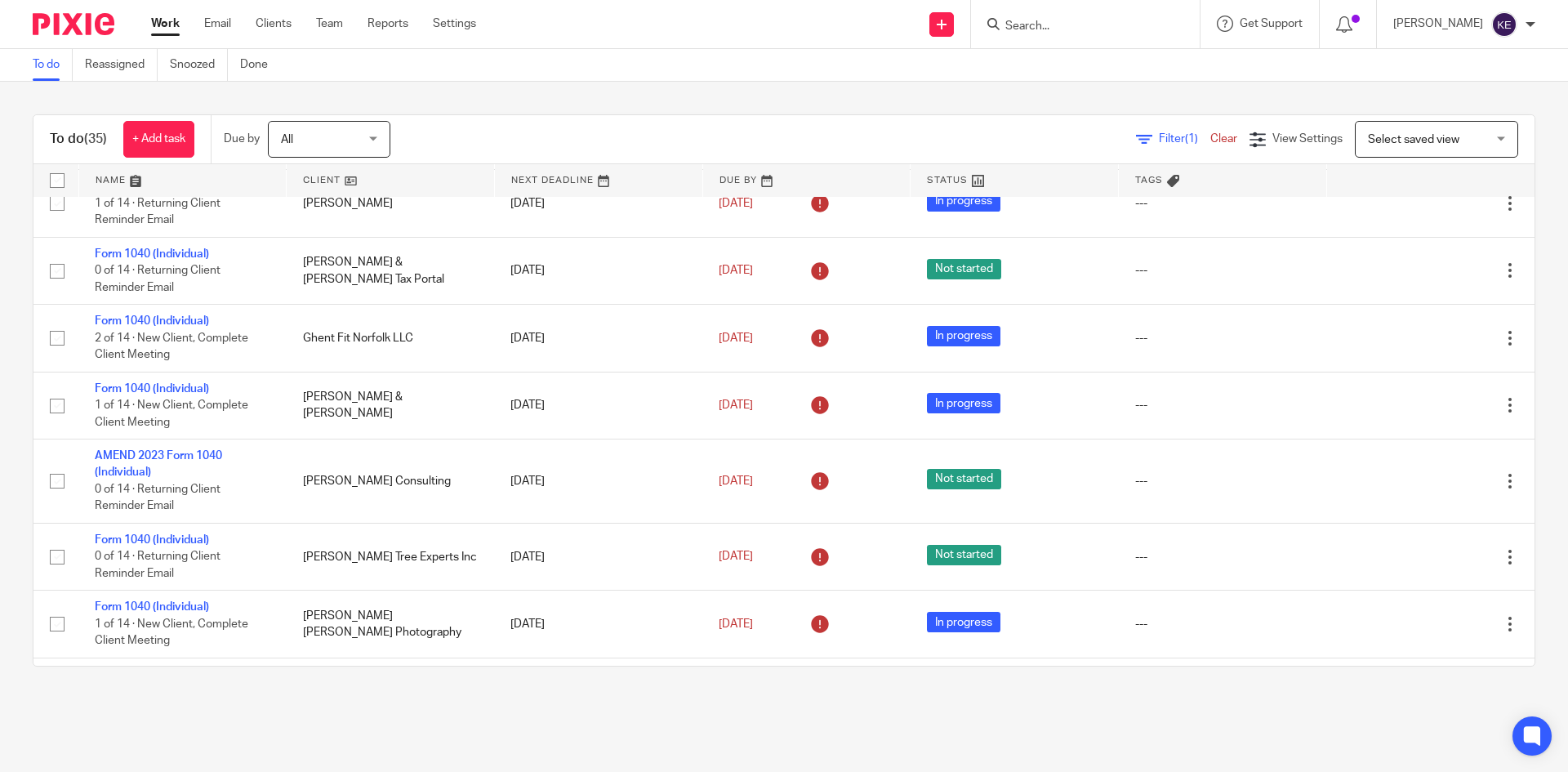
click at [329, 181] on link at bounding box center [390, 180] width 208 height 33
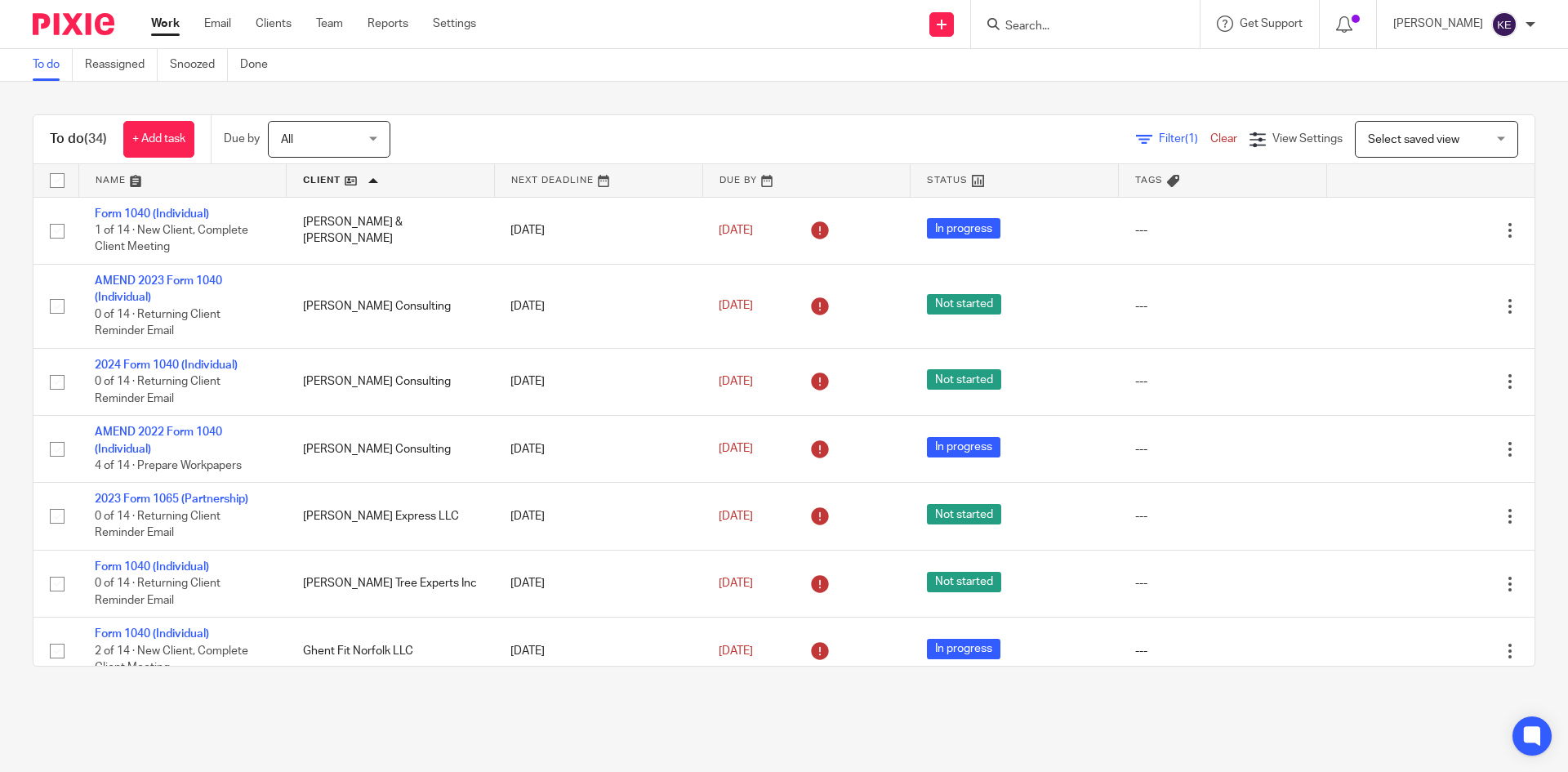
click at [213, 21] on link "Email" at bounding box center [217, 23] width 27 height 16
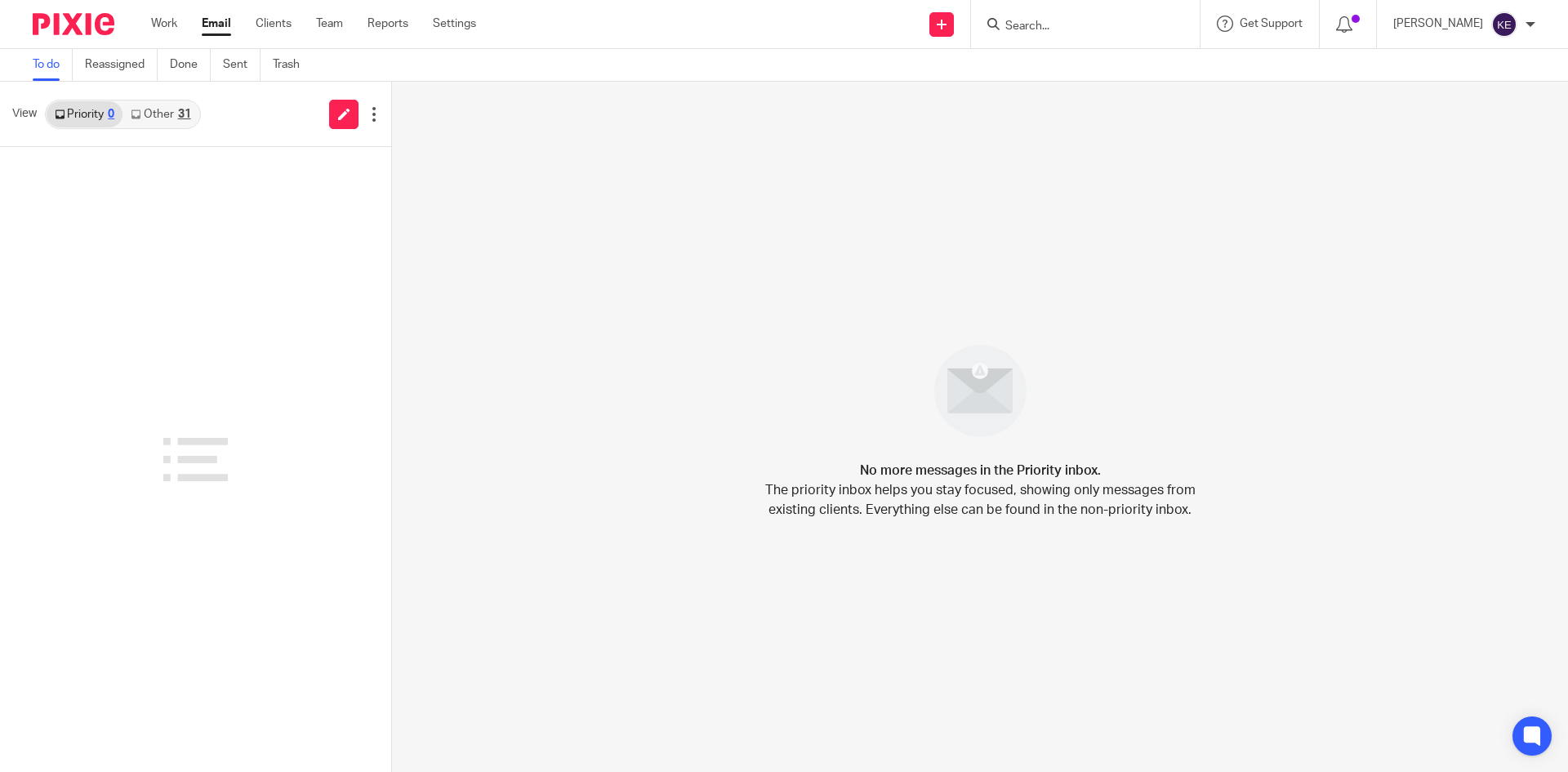
click at [178, 117] on div "31" at bounding box center [185, 114] width 13 height 11
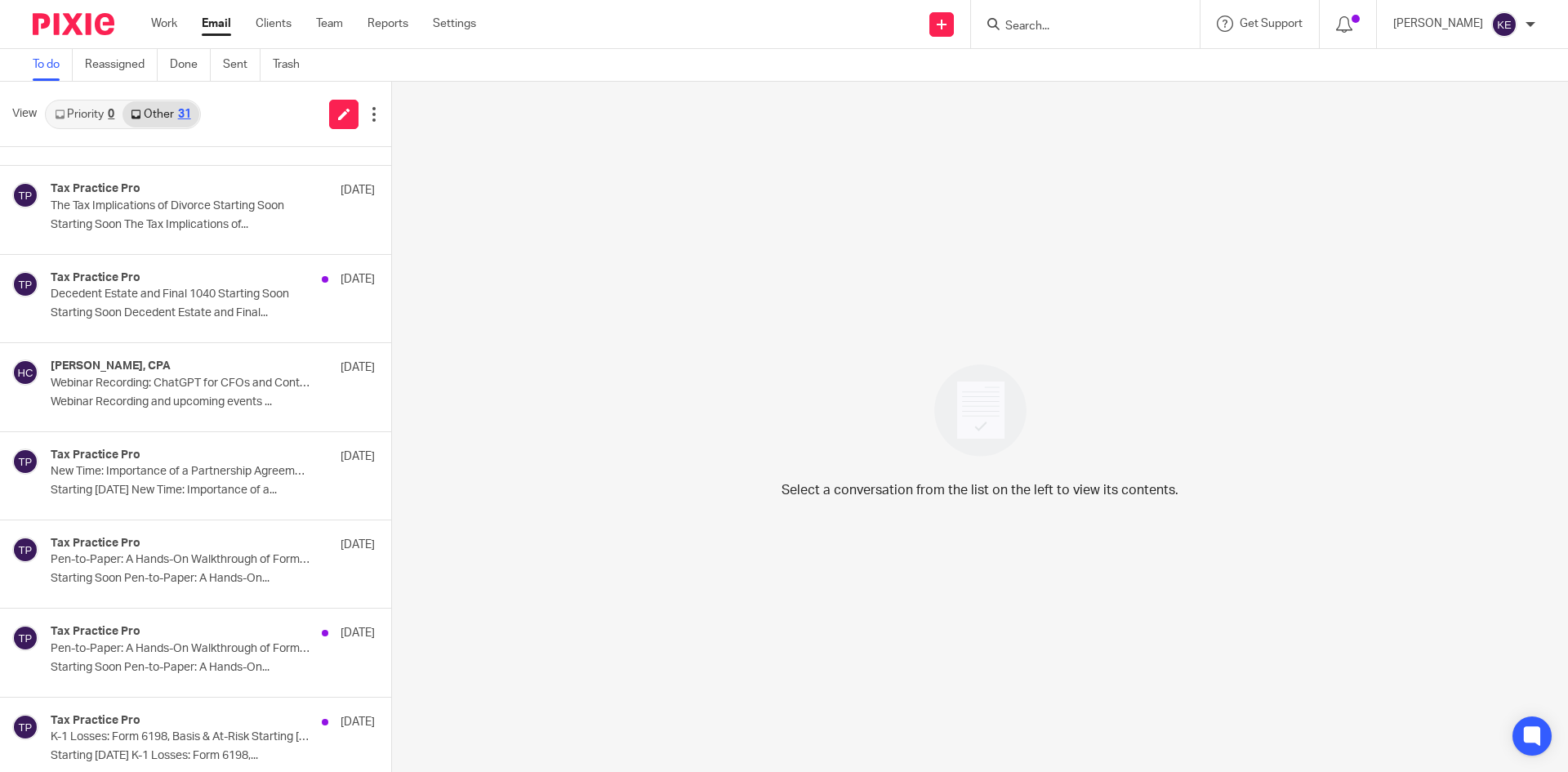
scroll to position [1548, 0]
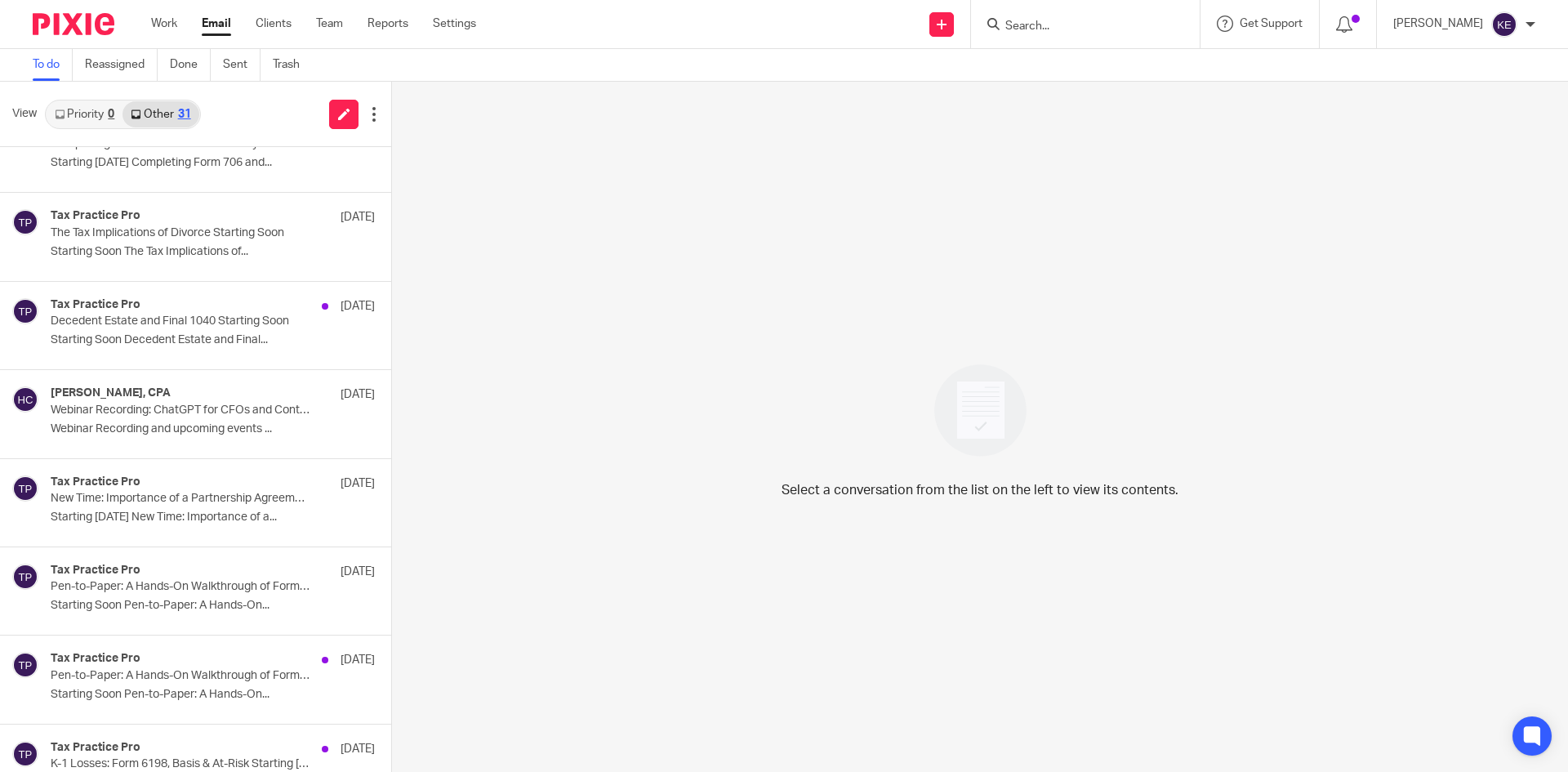
click at [158, 417] on p "Webinar Recording: ChatGPT for CFOs and Controllers" at bounding box center [180, 410] width 259 height 14
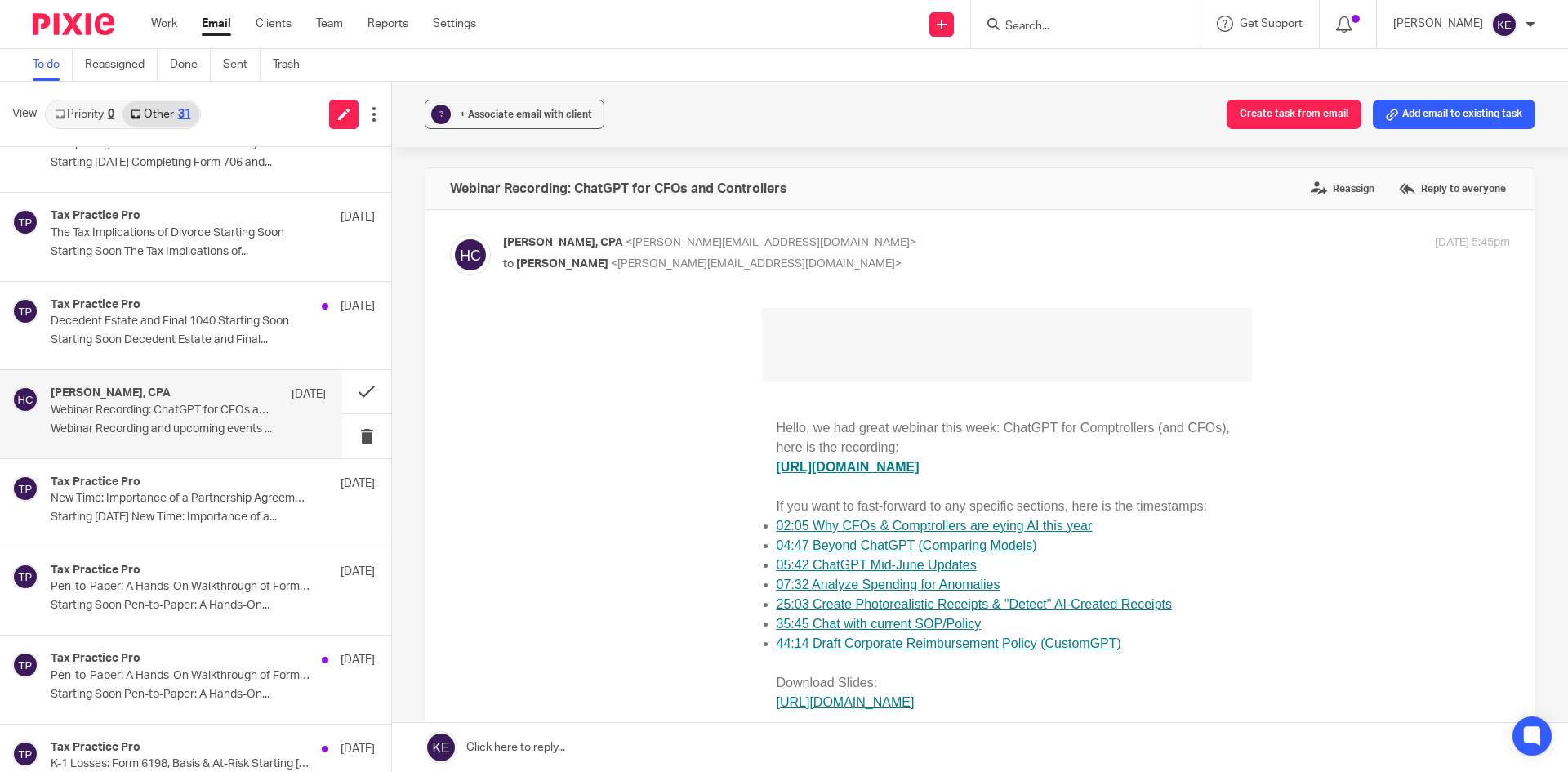
scroll to position [0, 0]
click at [363, 389] on button at bounding box center [366, 391] width 49 height 43
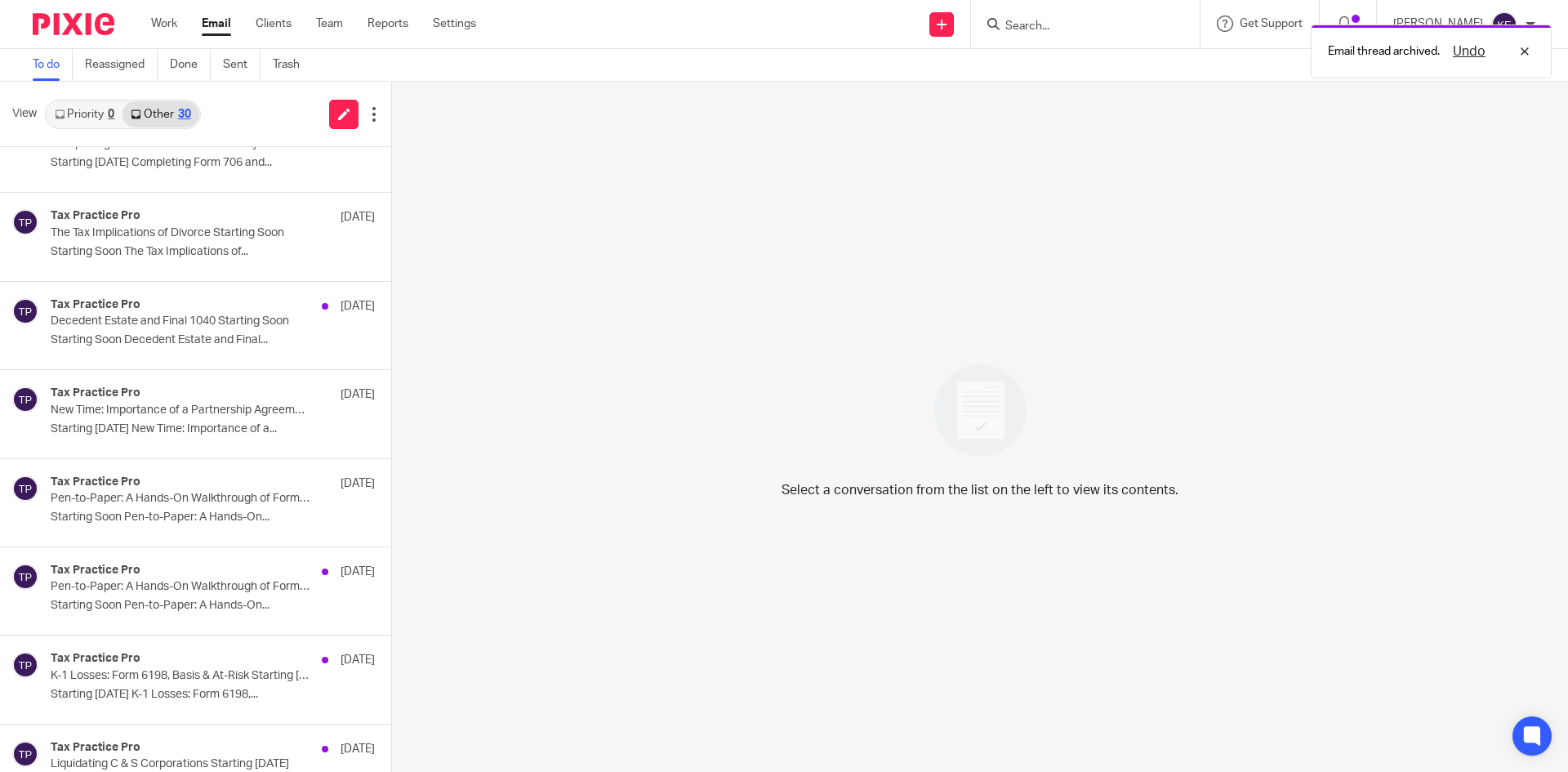
click at [184, 331] on div "Tax Practice Pro [DATE] Decedent Estate and Final 1040 Starting Soon Starting S…" at bounding box center [213, 325] width 325 height 55
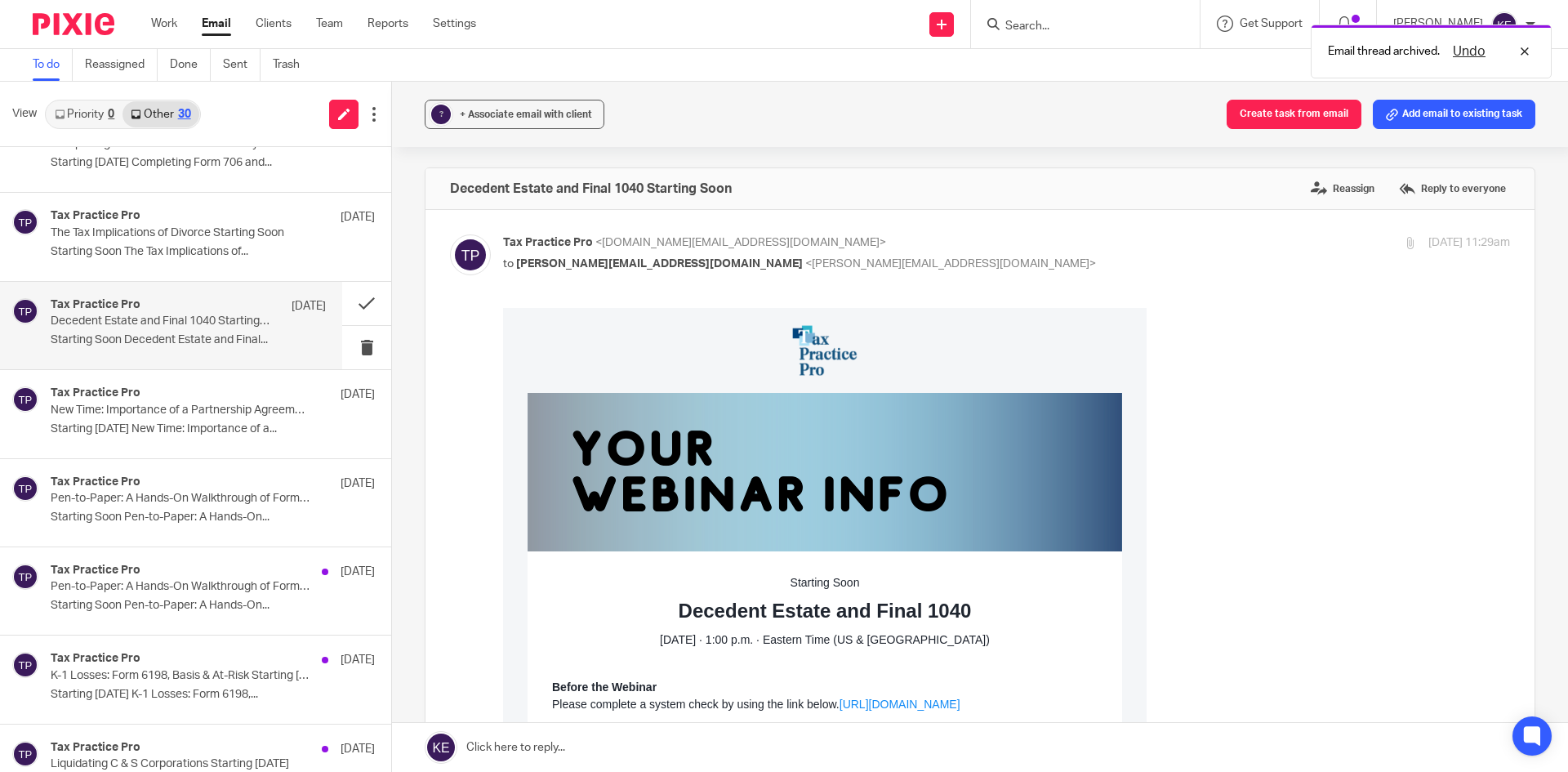
click at [179, 245] on p "Starting Soon The Tax Implications of..." at bounding box center [213, 252] width 325 height 14
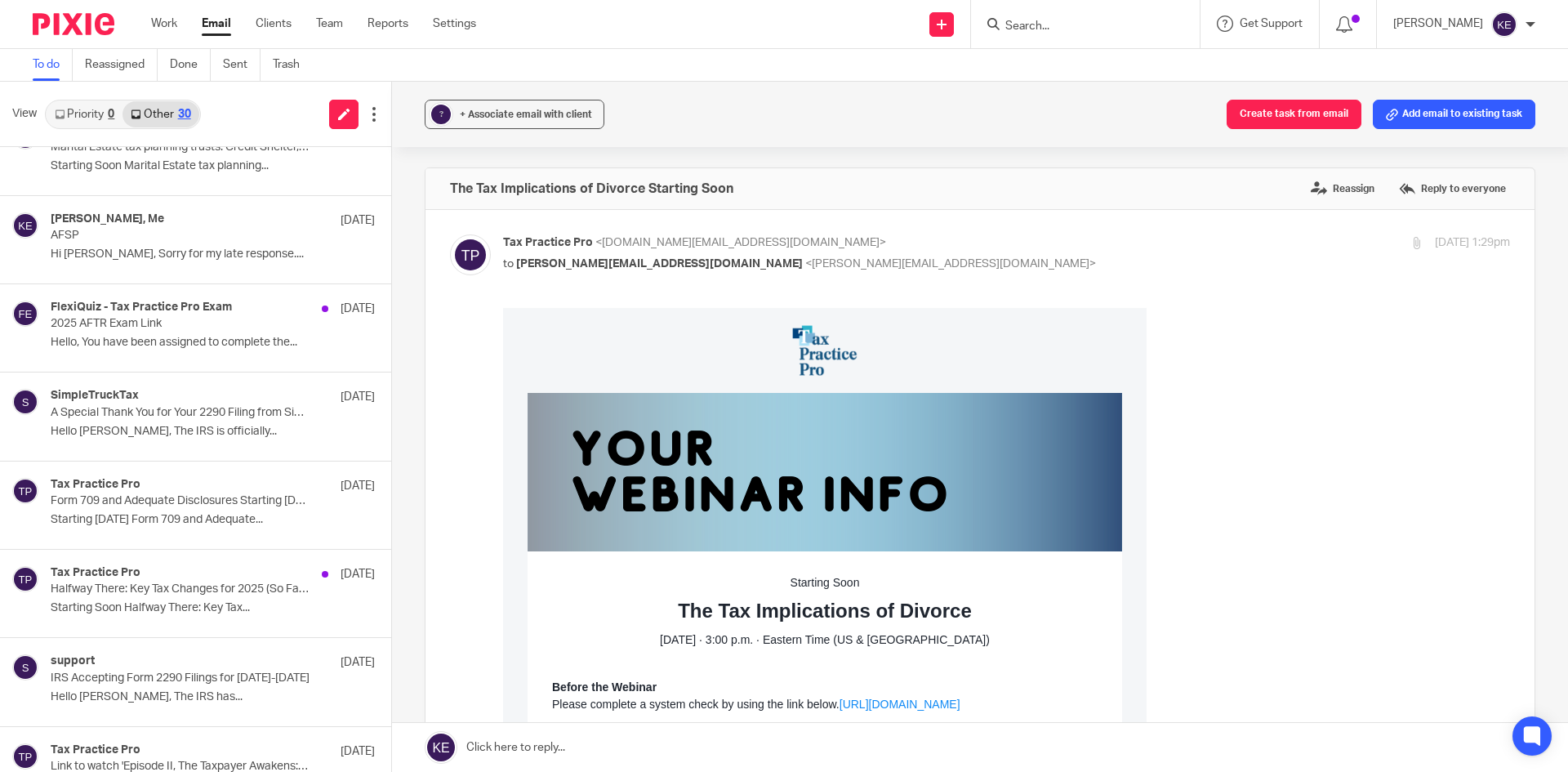
scroll to position [812, 0]
